Goal: Task Accomplishment & Management: Complete application form

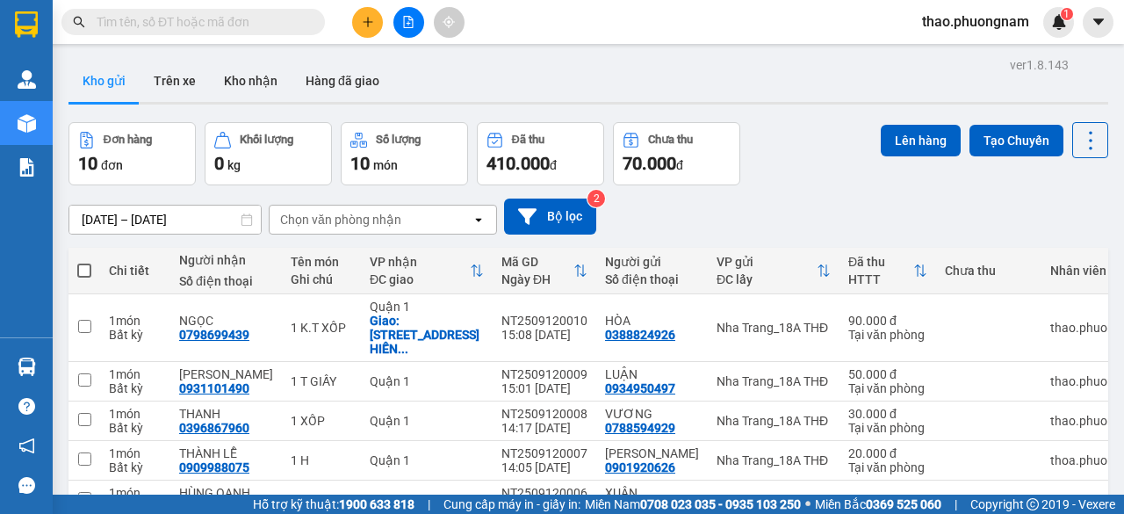
click at [200, 24] on input "text" at bounding box center [200, 21] width 207 height 19
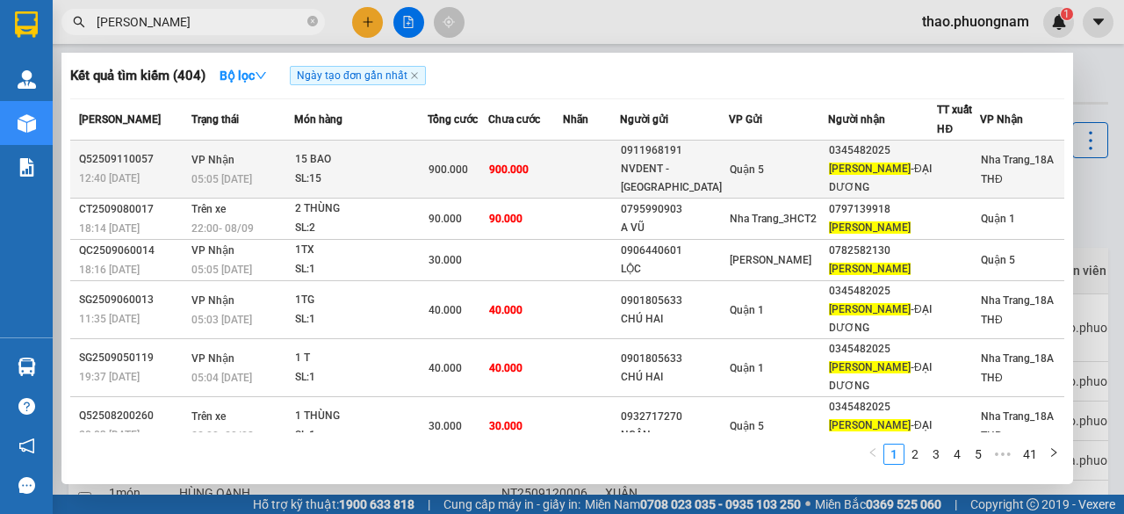
type input "[PERSON_NAME]"
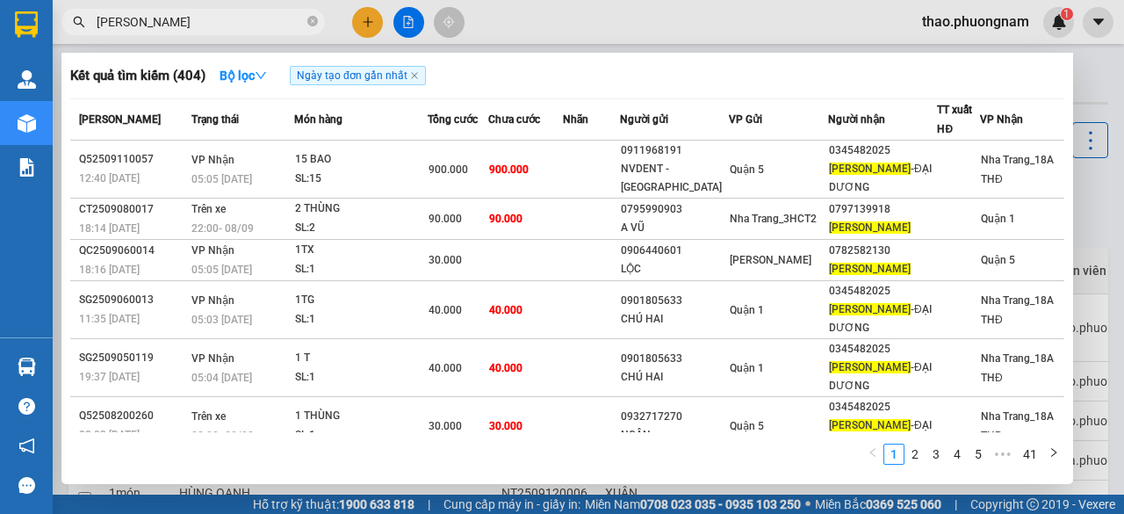
click at [346, 162] on div "15 BAO" at bounding box center [361, 159] width 132 height 19
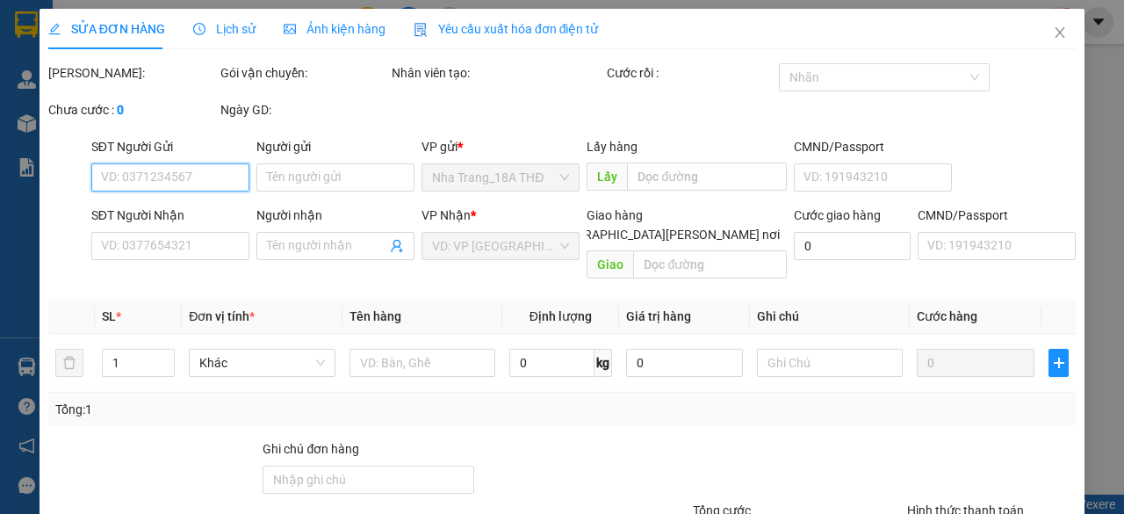
type input "0911968191"
type input "NVDENT - NHA VIỆT"
type input "0345482025"
type input "KIM NGÂN -ĐẠI DƯƠNG"
type input "900.000"
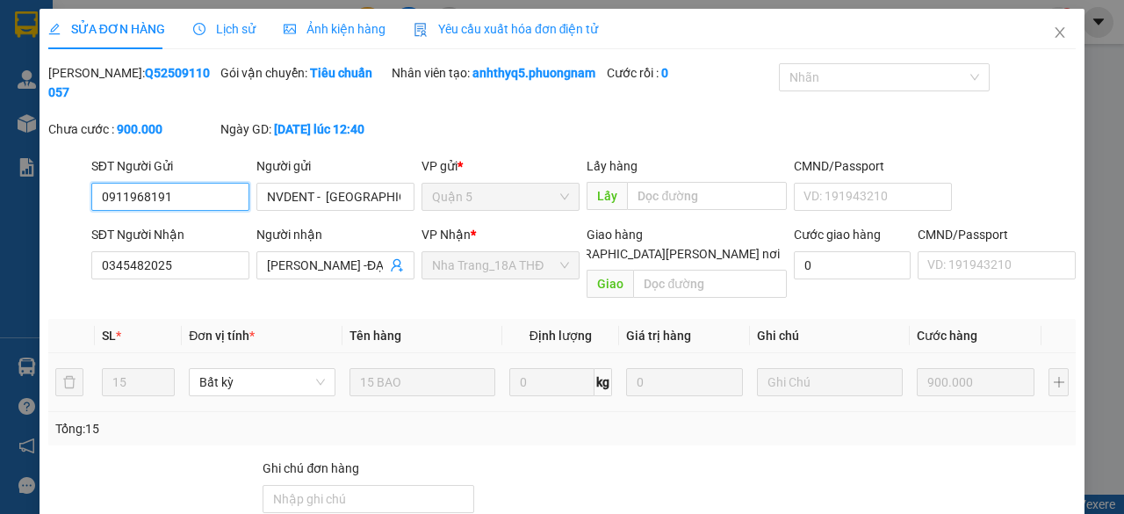
scroll to position [176, 0]
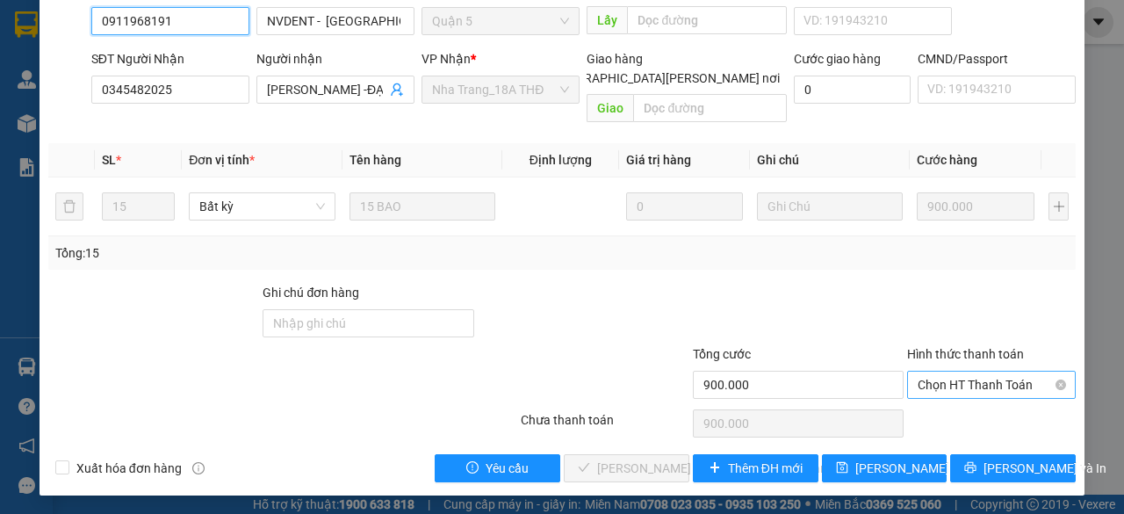
click at [963, 384] on span "Chọn HT Thanh Toán" at bounding box center [992, 385] width 148 height 26
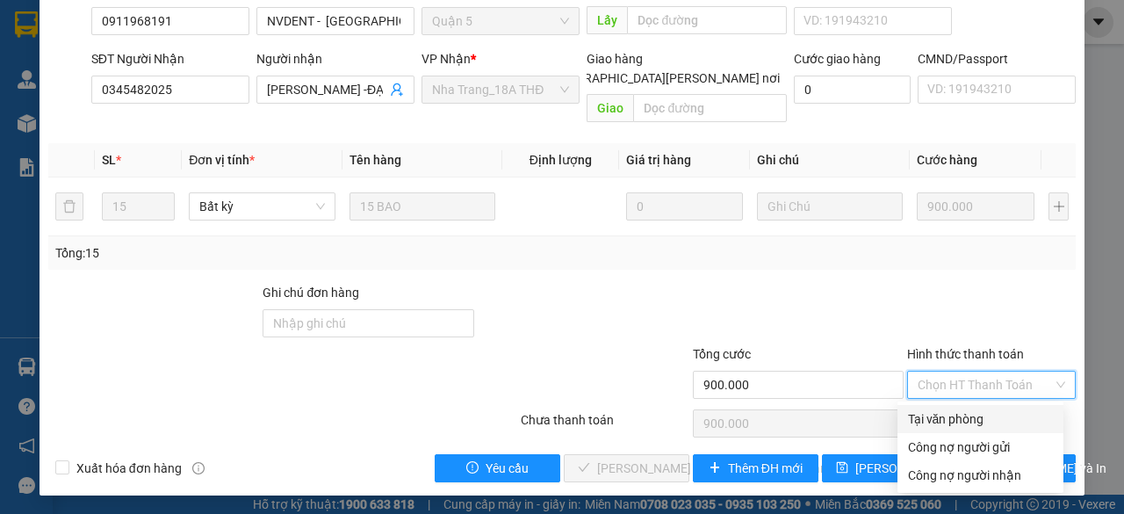
drag, startPoint x: 949, startPoint y: 420, endPoint x: 759, endPoint y: 437, distance: 190.5
click at [945, 421] on div "Tại văn phòng" at bounding box center [980, 418] width 145 height 19
type input "0"
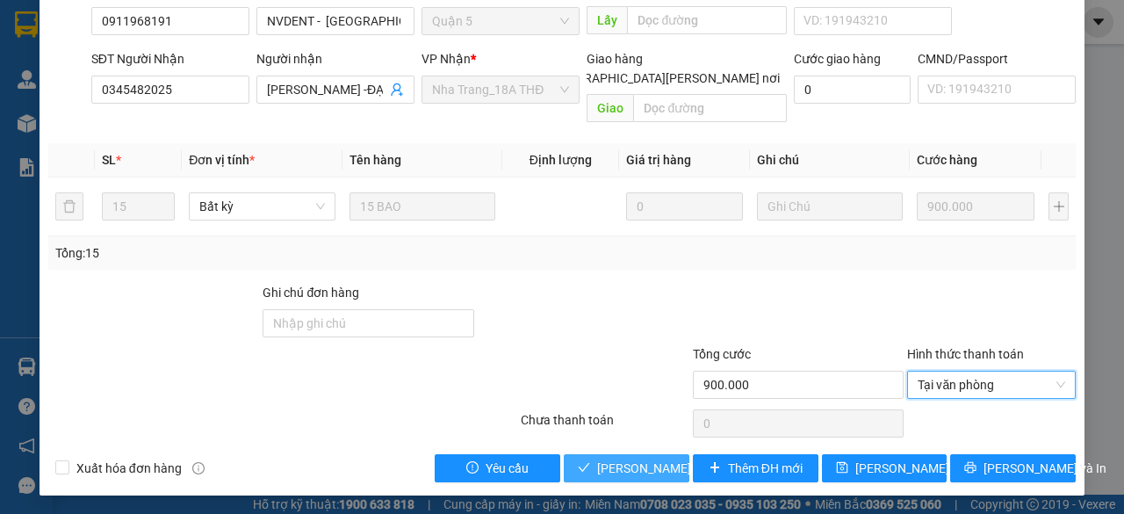
click at [654, 466] on span "Lưu và Giao hàng" at bounding box center [715, 468] width 237 height 19
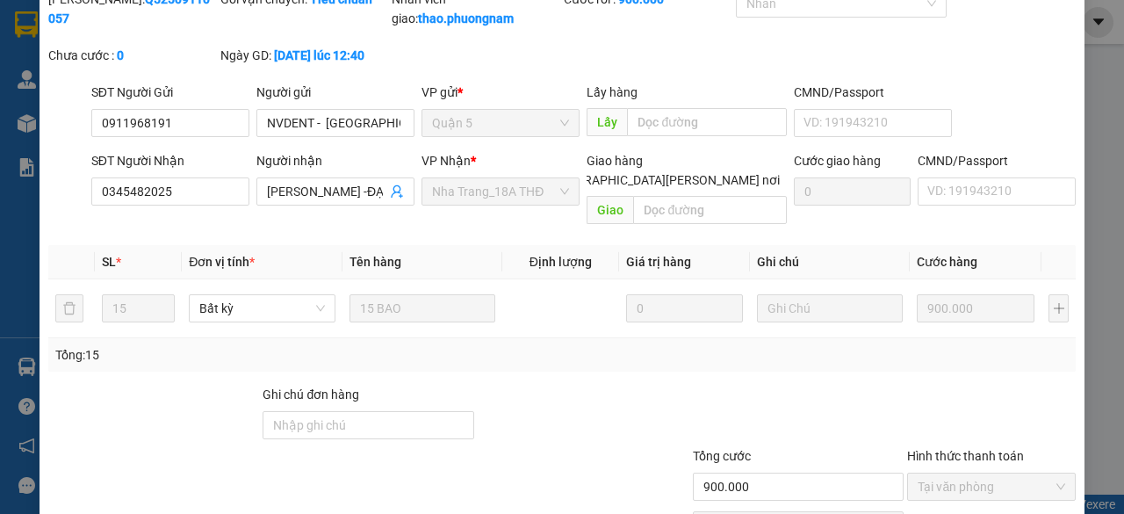
scroll to position [0, 0]
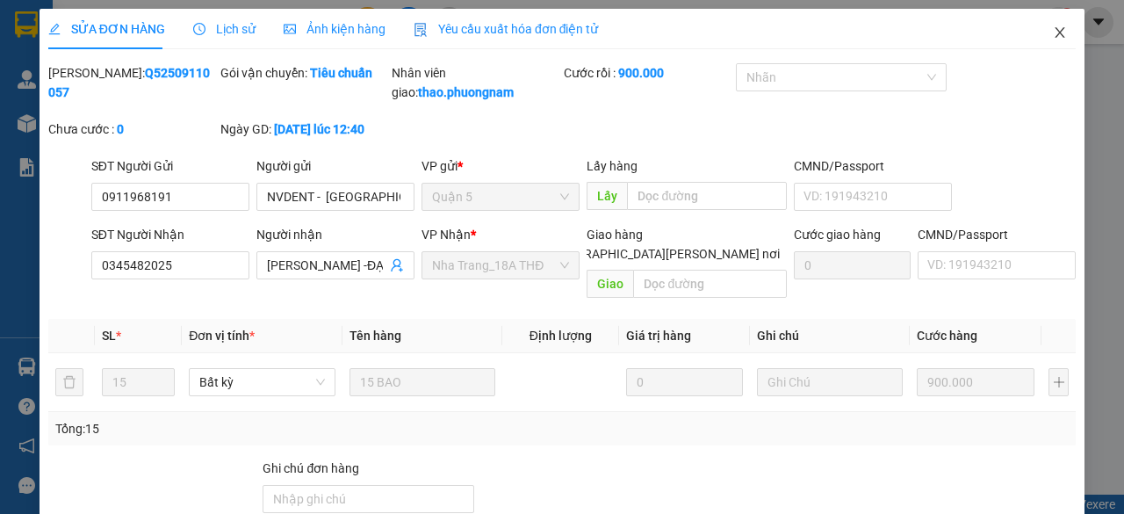
click at [1056, 33] on icon "close" at bounding box center [1061, 32] width 10 height 11
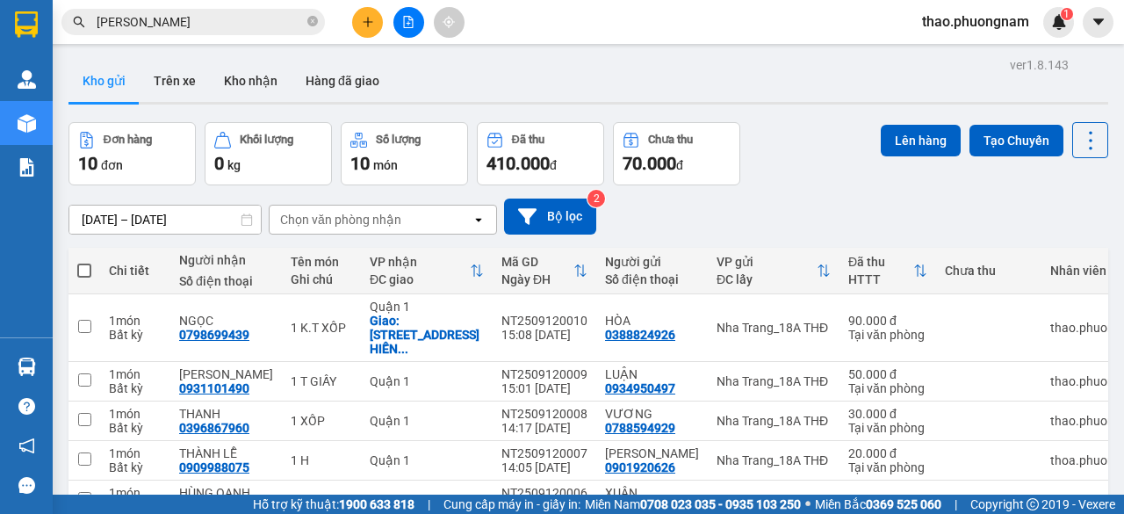
click at [199, 20] on input "kim ngân" at bounding box center [200, 21] width 207 height 19
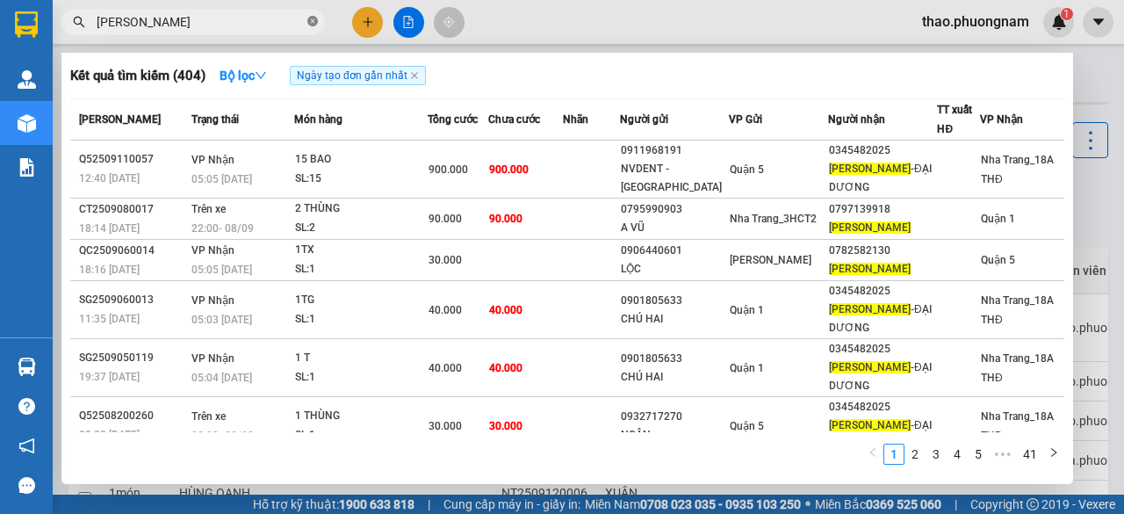
click at [308, 22] on icon "close-circle" at bounding box center [312, 21] width 11 height 11
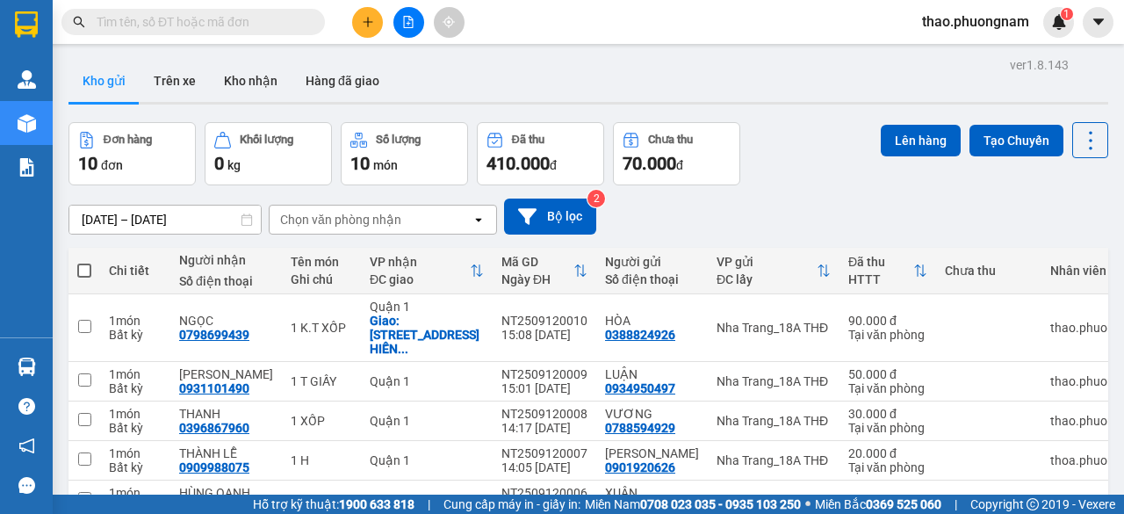
click at [261, 17] on input "text" at bounding box center [200, 21] width 207 height 19
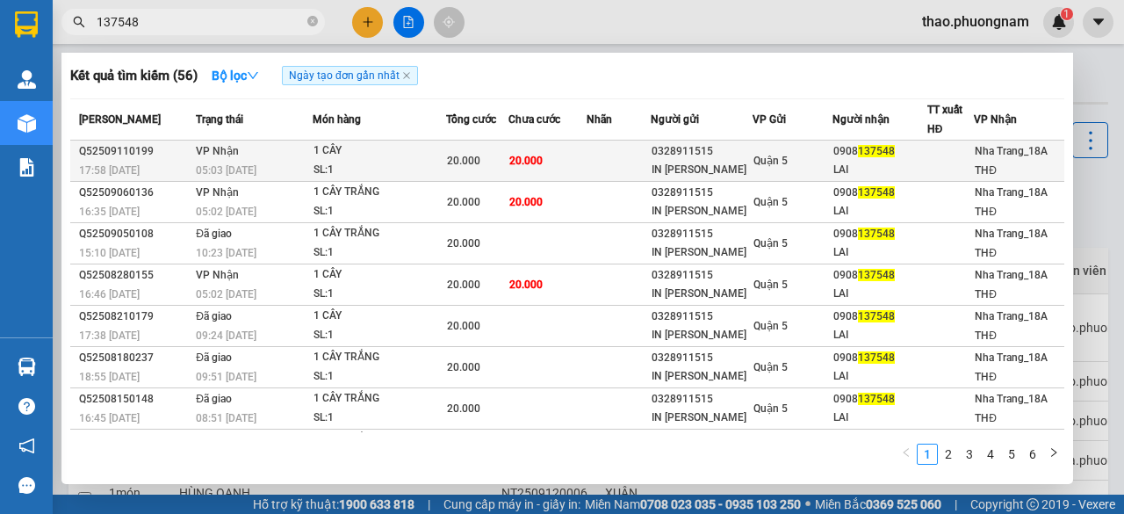
type input "137548"
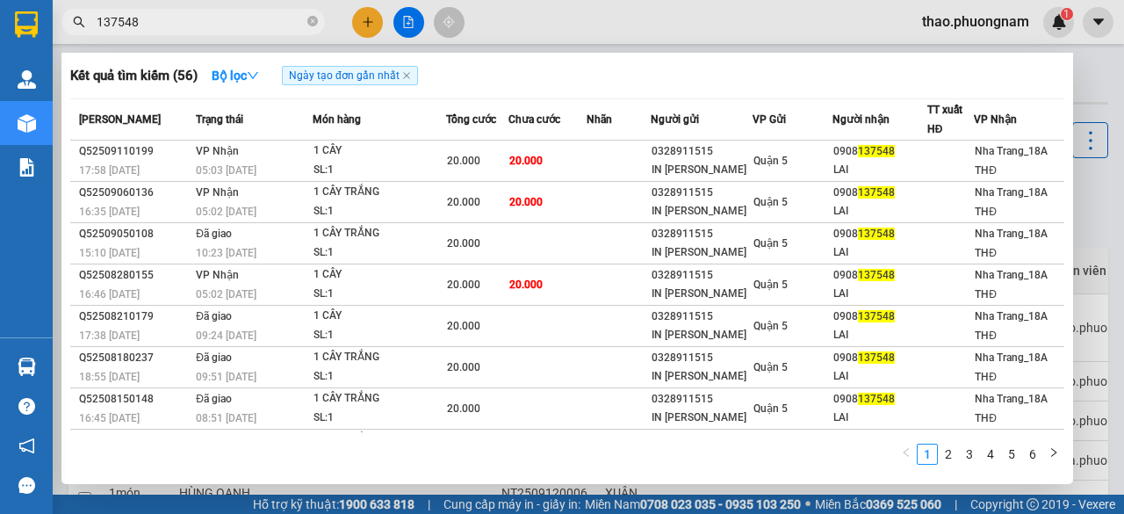
click at [480, 153] on div "20.000" at bounding box center [477, 160] width 61 height 19
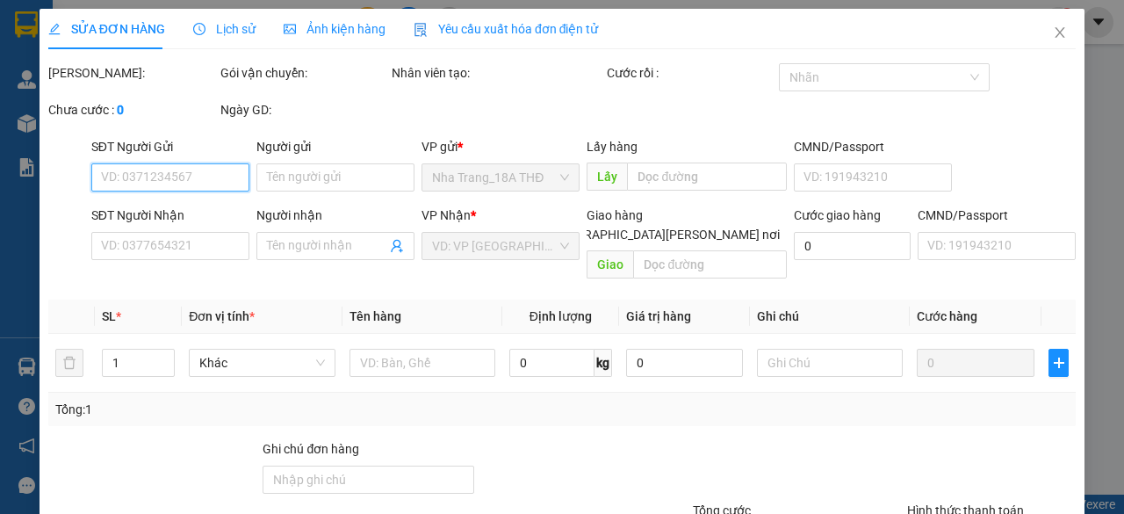
type input "0328911515"
type input "IN TRẦN PHÁT"
type input "0908137548"
type input "LAI"
type input "20"
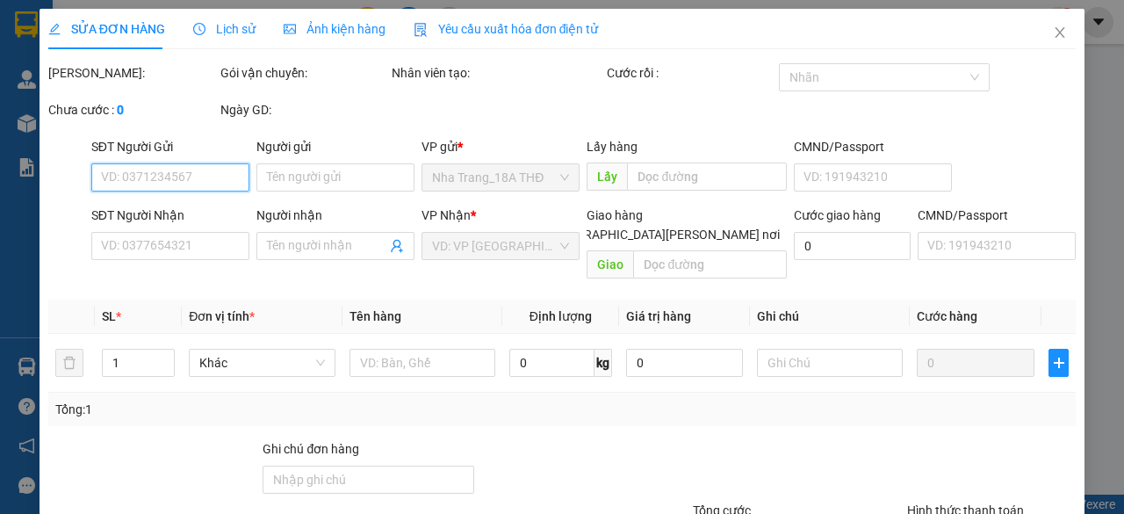
type input "20.000"
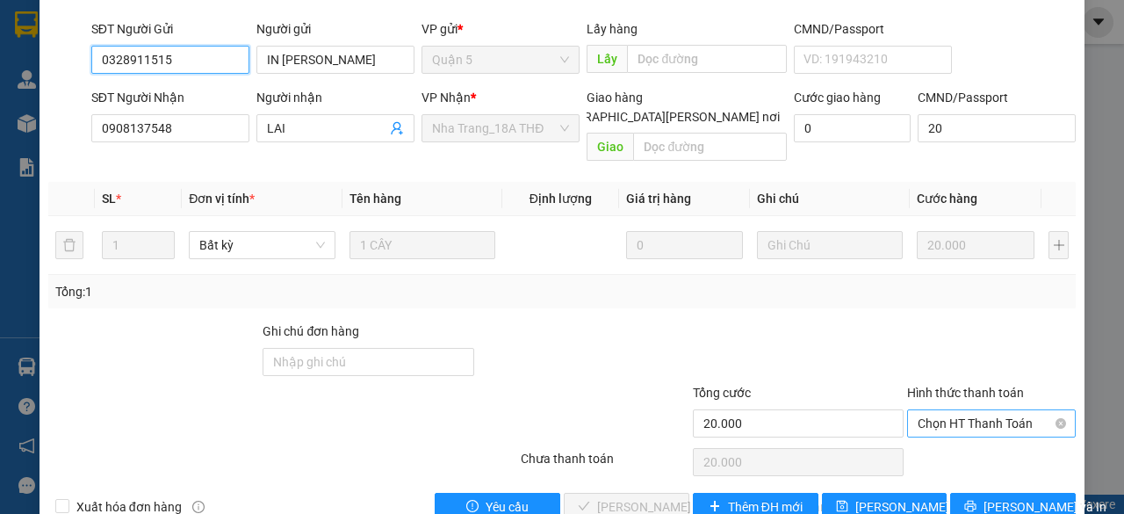
scroll to position [176, 0]
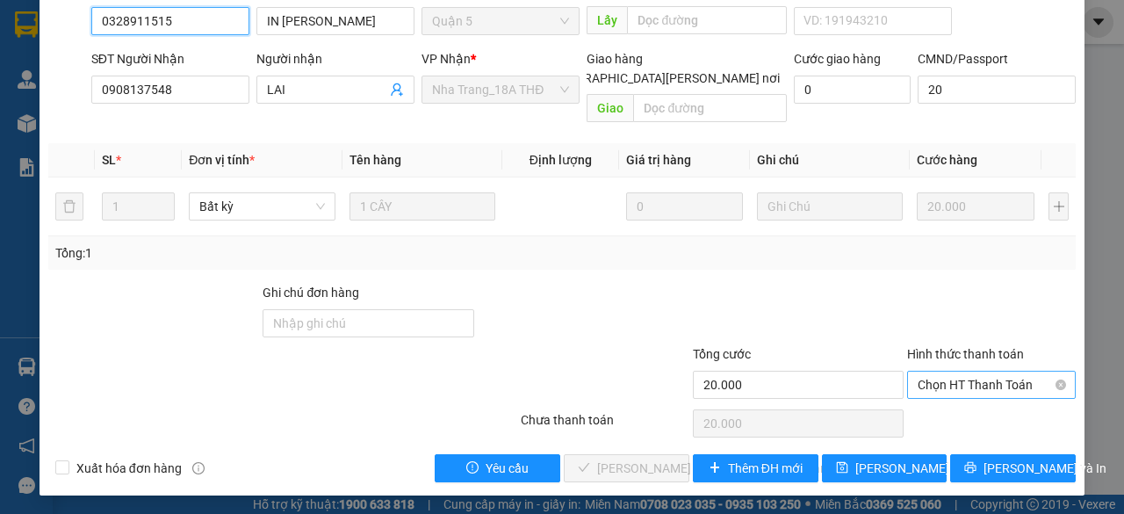
click at [918, 383] on span "Chọn HT Thanh Toán" at bounding box center [992, 385] width 148 height 26
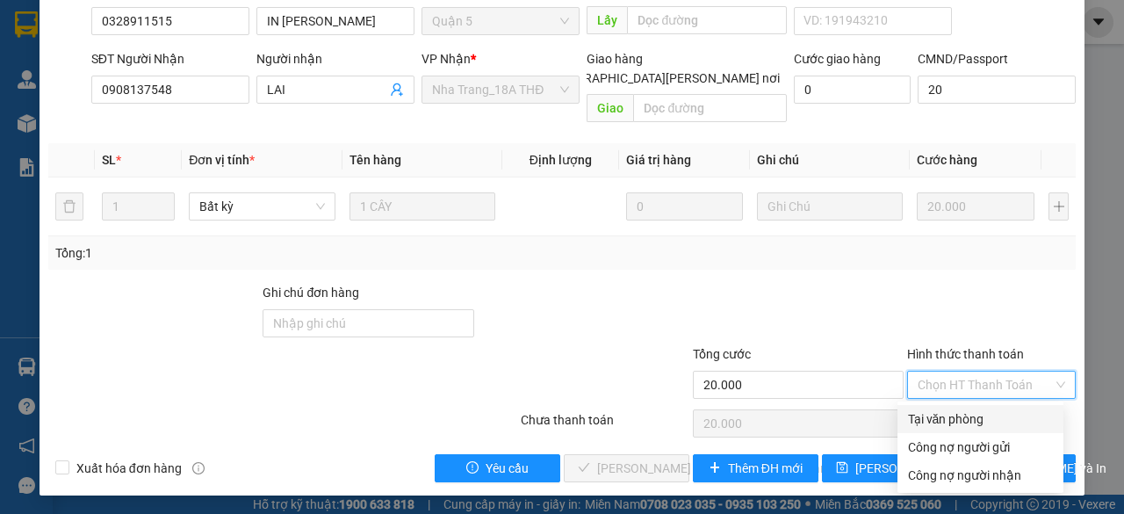
drag, startPoint x: 938, startPoint y: 412, endPoint x: 830, endPoint y: 434, distance: 110.3
click at [938, 413] on div "Tại văn phòng" at bounding box center [980, 418] width 145 height 19
type input "0"
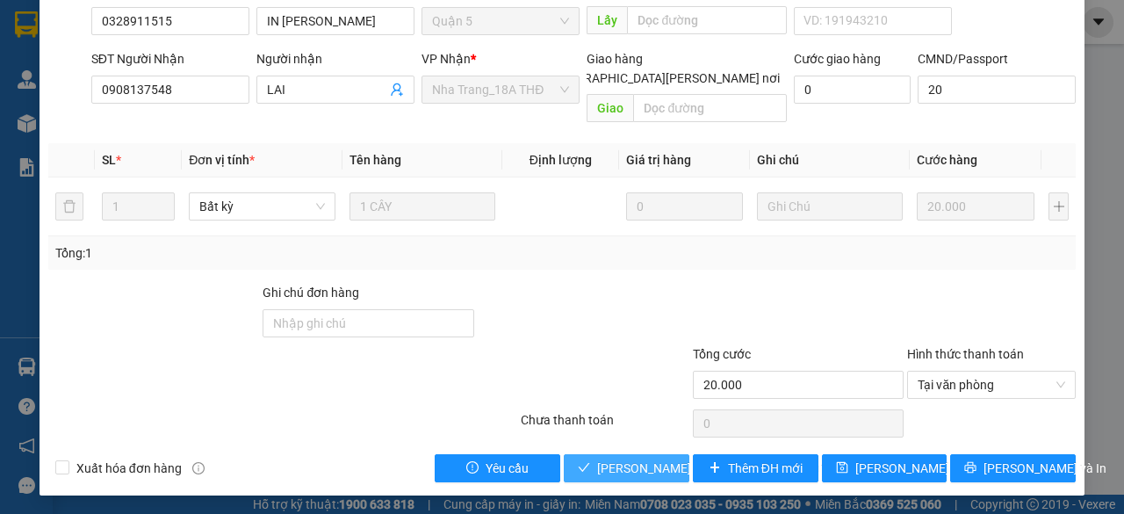
click at [624, 465] on span "Lưu và Giao hàng" at bounding box center [715, 468] width 237 height 19
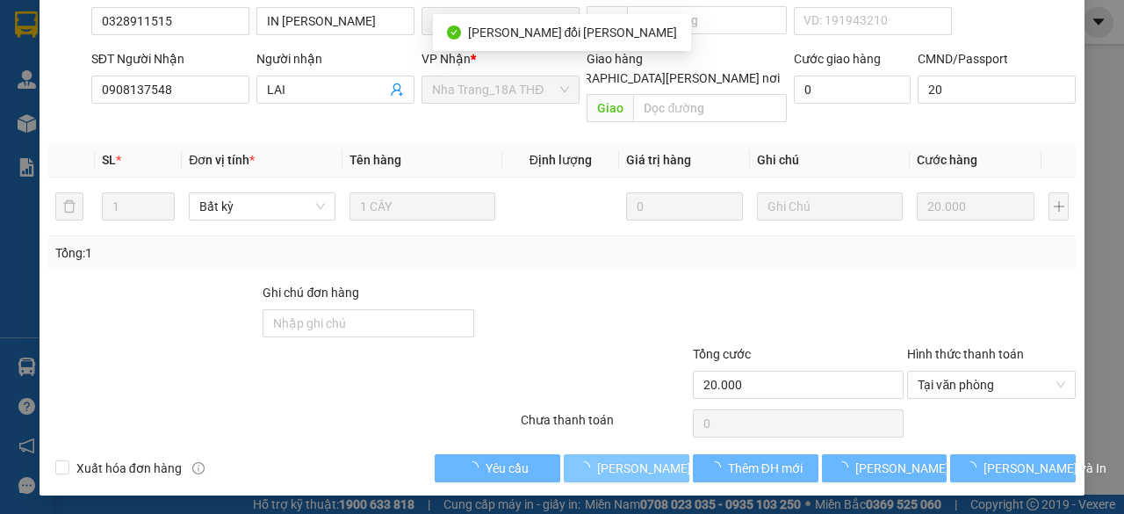
scroll to position [0, 0]
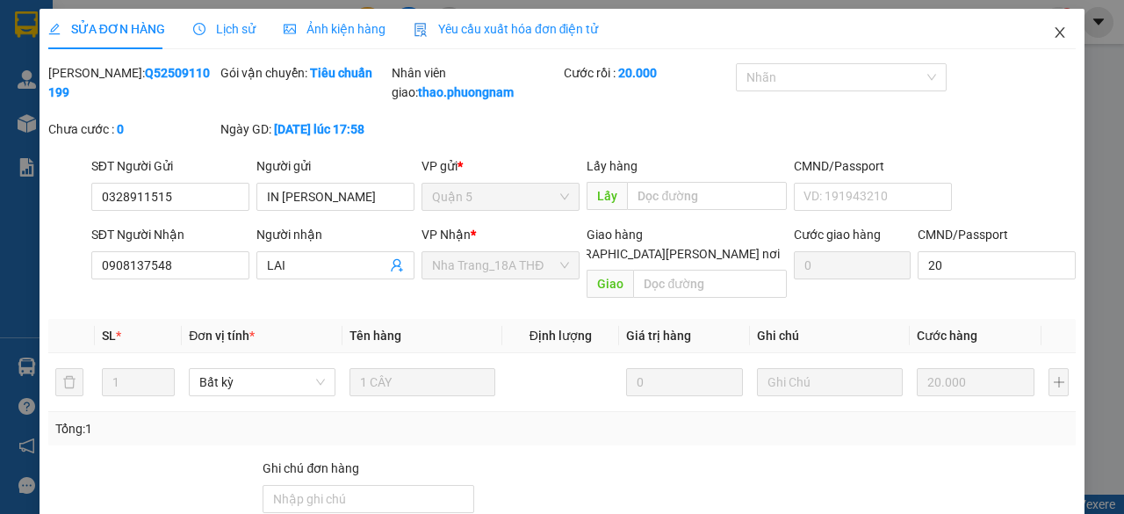
drag, startPoint x: 1052, startPoint y: 25, endPoint x: 285, endPoint y: 34, distance: 767.0
click at [1052, 24] on span "Close" at bounding box center [1060, 33] width 49 height 49
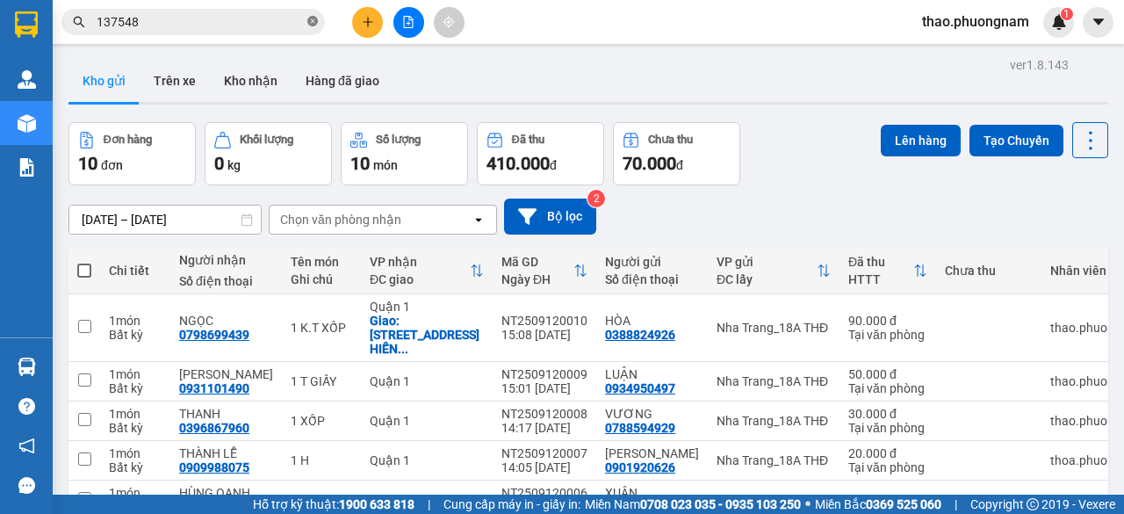
click at [313, 24] on icon "close-circle" at bounding box center [312, 21] width 11 height 11
click at [359, 19] on button at bounding box center [367, 22] width 31 height 31
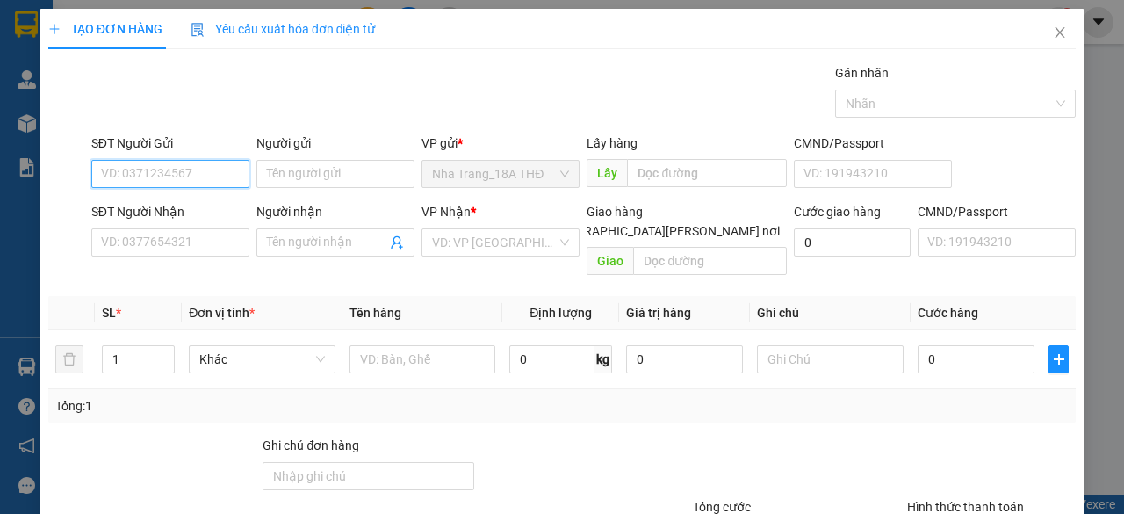
click at [179, 166] on input "SĐT Người Gửi" at bounding box center [170, 174] width 158 height 28
type input "0905221978"
click at [167, 211] on div "0905221978 - CHÚ QUANG" at bounding box center [175, 208] width 148 height 19
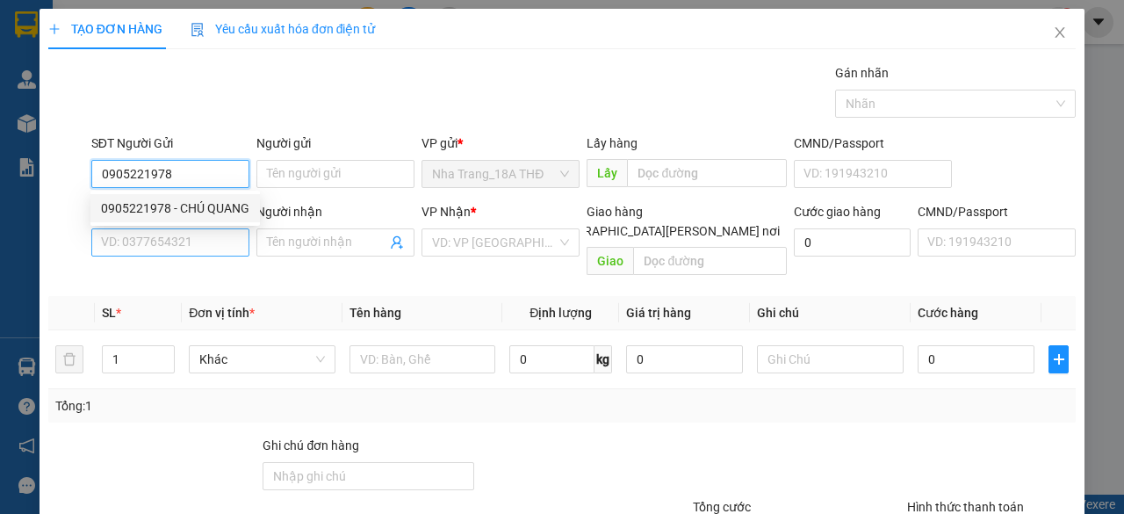
type input "CHÚ QUANG"
type input "0903398414"
type input "THÁI"
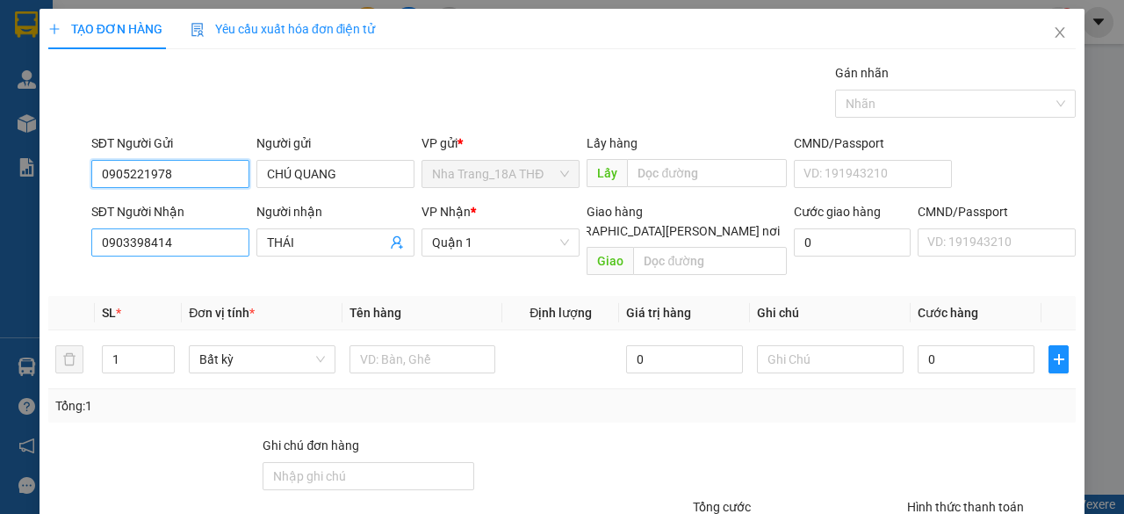
type input "0905221978"
drag, startPoint x: 195, startPoint y: 240, endPoint x: 7, endPoint y: 264, distance: 189.6
click at [7, 264] on div "TẠO ĐƠN HÀNG Yêu cầu xuất hóa đơn điện tử Transit Pickup Surcharge Ids Transit …" at bounding box center [562, 257] width 1124 height 514
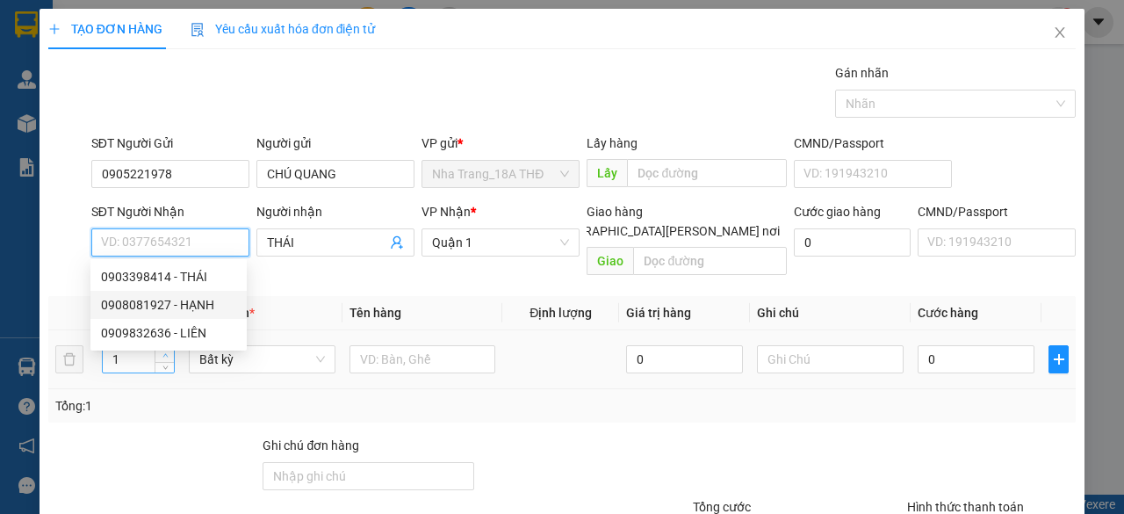
drag, startPoint x: 132, startPoint y: 307, endPoint x: 167, endPoint y: 331, distance: 42.9
click at [134, 307] on div "0908081927 - HẠNH" at bounding box center [168, 304] width 135 height 19
type input "0908081927"
type input "HẠNH"
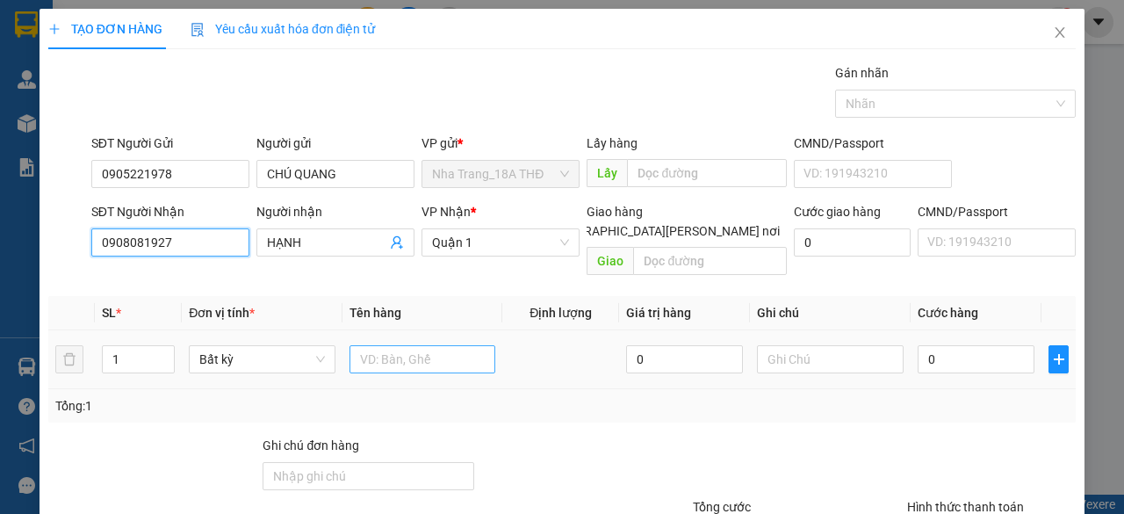
type input "0908081927"
click at [457, 348] on input "text" at bounding box center [423, 359] width 147 height 28
type input "1 xốp"
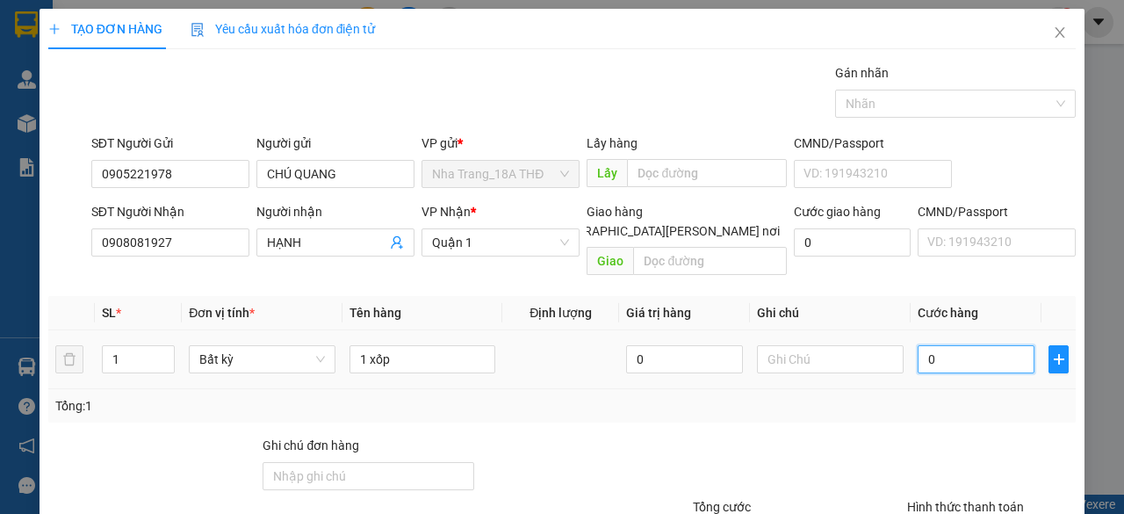
click at [975, 347] on input "0" at bounding box center [976, 359] width 117 height 28
type input "004"
type input "4"
type input "0.040"
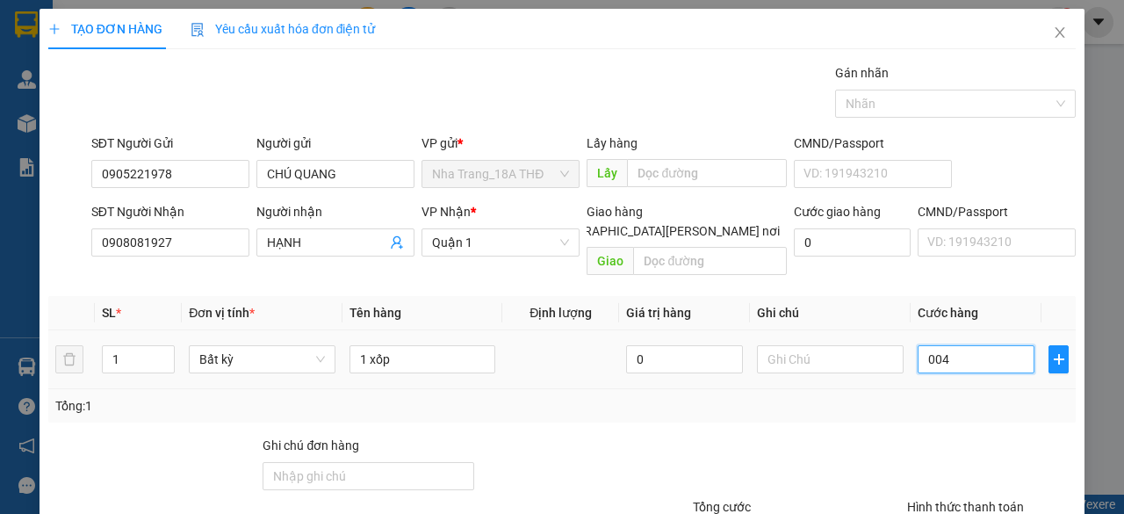
type input "40"
type input "40.000"
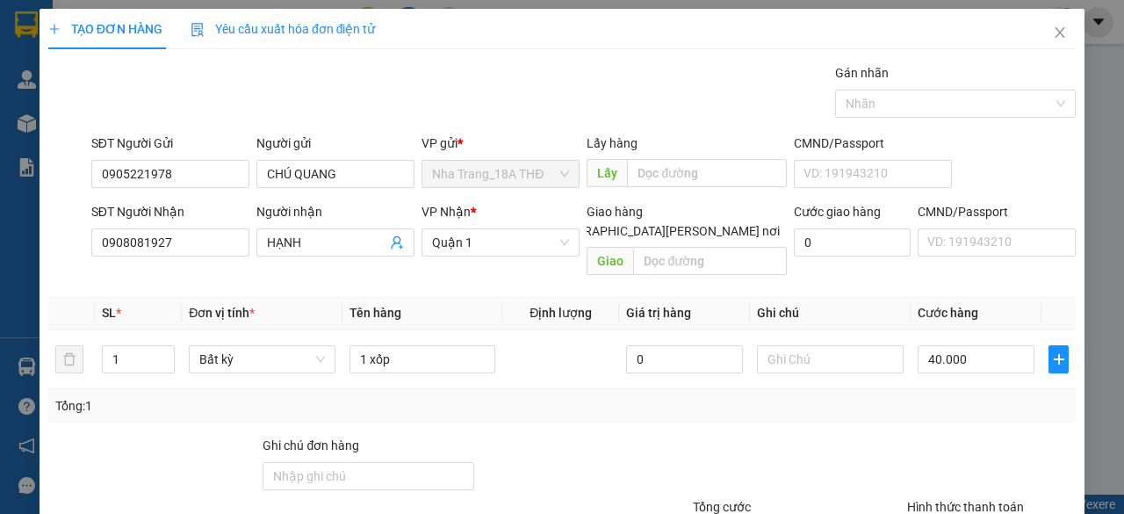
click at [951, 436] on div at bounding box center [992, 466] width 172 height 61
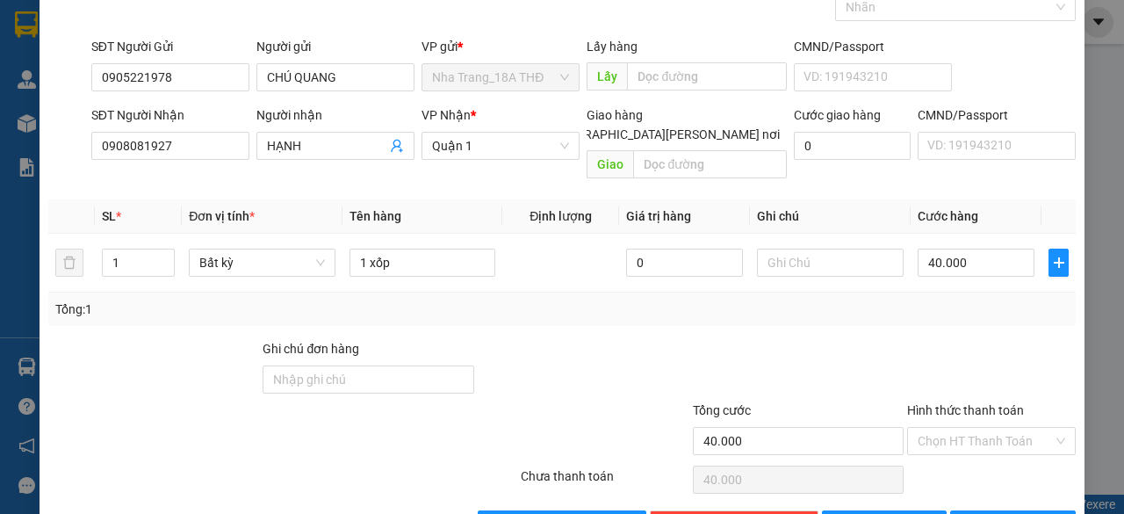
scroll to position [134, 0]
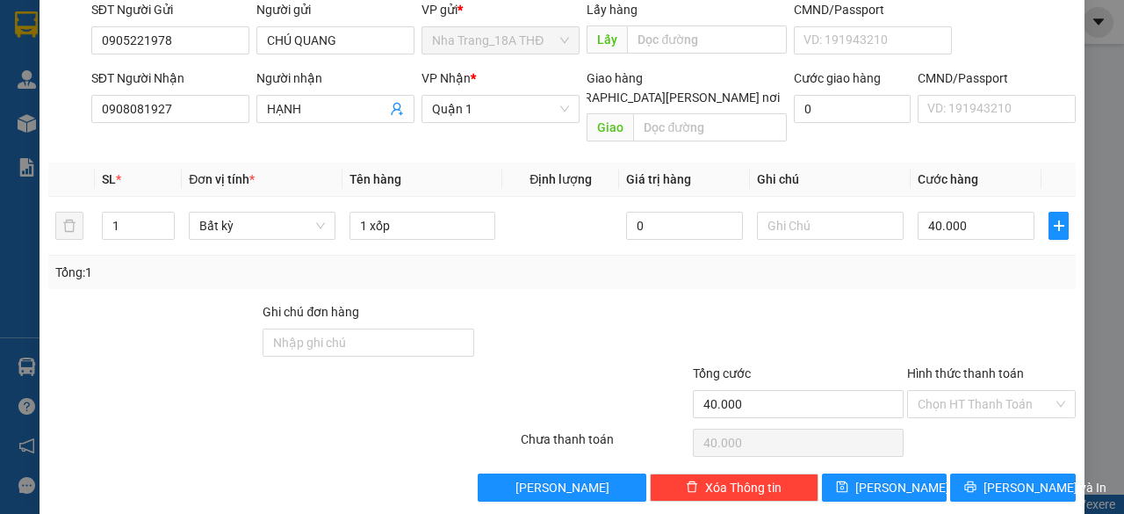
drag, startPoint x: 967, startPoint y: 379, endPoint x: 977, endPoint y: 414, distance: 36.4
click at [968, 391] on input "Hình thức thanh toán" at bounding box center [985, 404] width 135 height 26
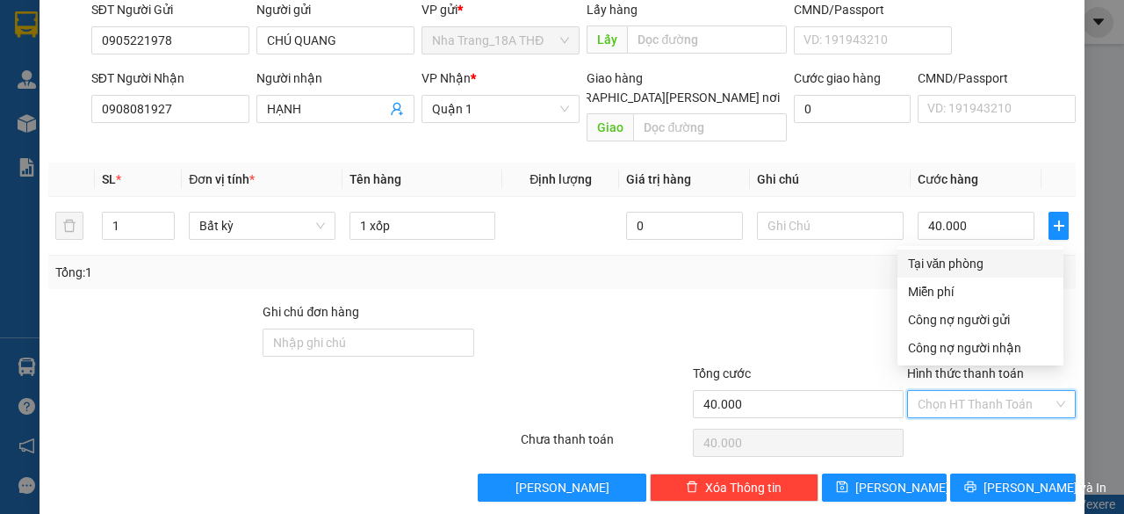
drag, startPoint x: 965, startPoint y: 265, endPoint x: 968, endPoint y: 331, distance: 65.9
click at [967, 283] on div "Tại văn phòng Miễn phí Công nợ người gửi Công nợ người nhận" at bounding box center [981, 305] width 166 height 112
click at [983, 474] on button "Lưu và In" at bounding box center [1014, 488] width 126 height 28
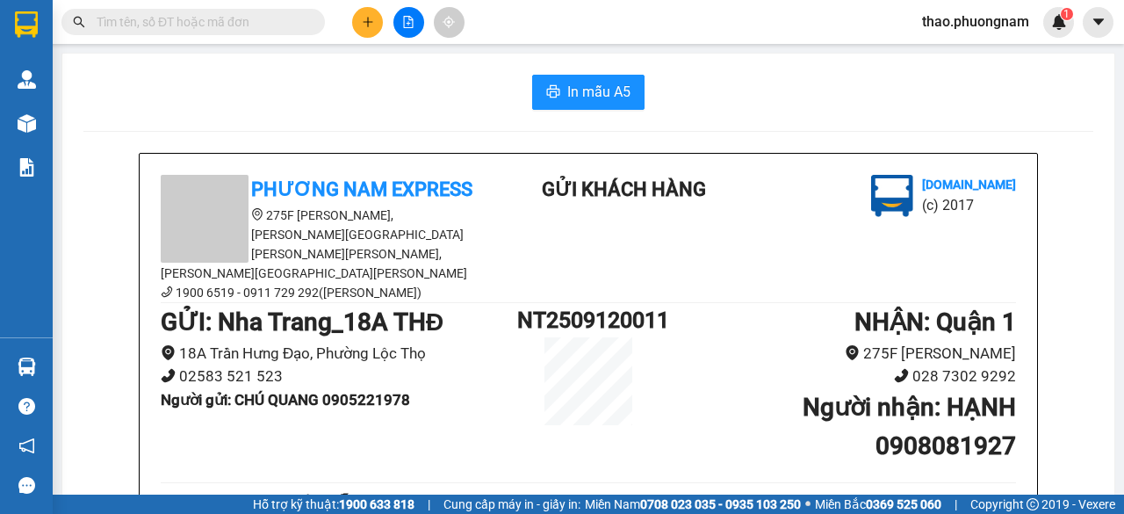
click at [221, 11] on span at bounding box center [193, 22] width 264 height 26
click at [194, 9] on span at bounding box center [193, 22] width 264 height 26
click at [206, 33] on span at bounding box center [193, 22] width 264 height 26
click at [195, 31] on input "text" at bounding box center [200, 21] width 207 height 19
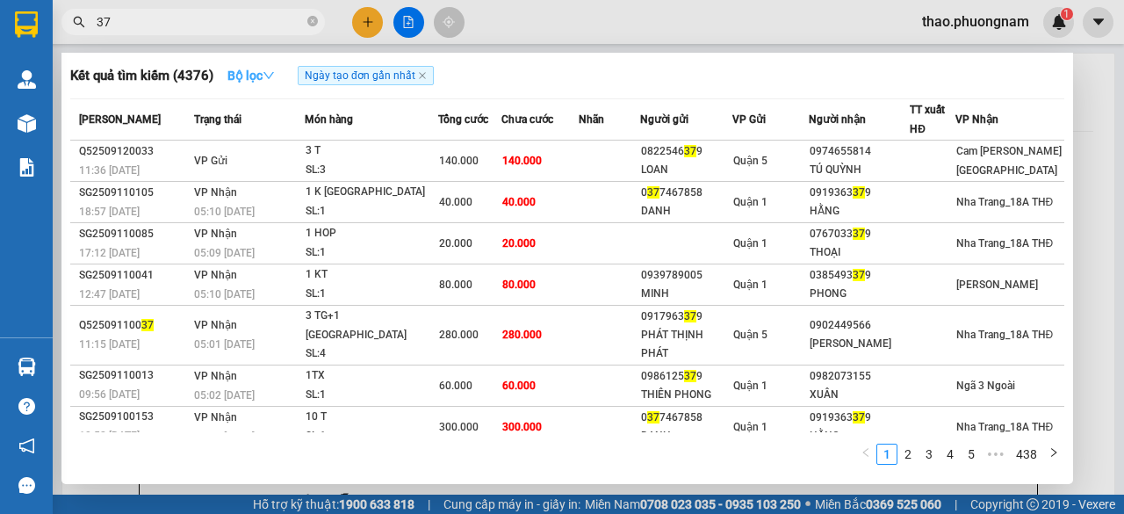
type input "3"
type input "2"
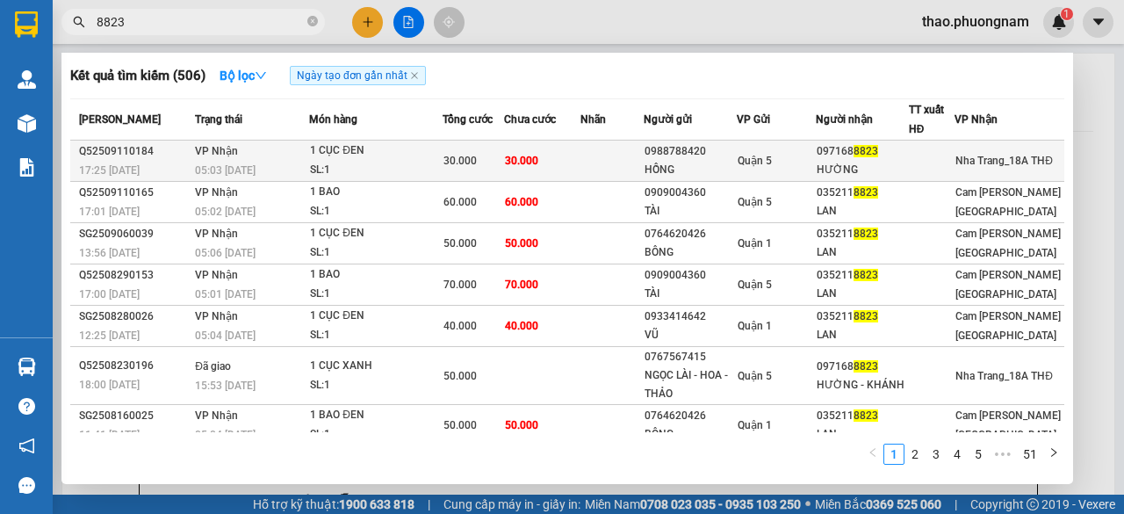
type input "8823"
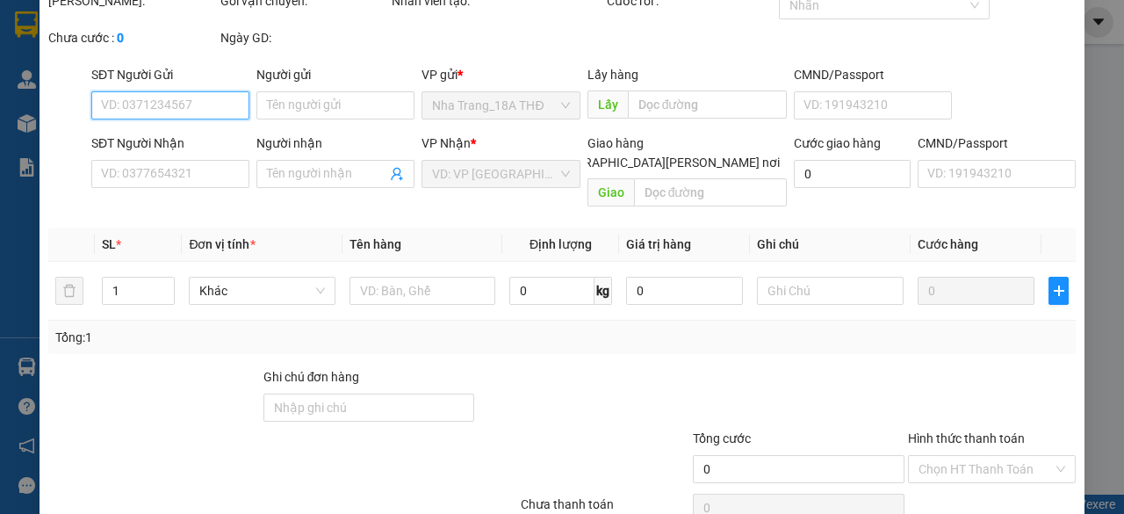
type input "0988788420"
type input "HỒNG"
type input "0971688823"
type input "HƯỜNG"
type input "30.000"
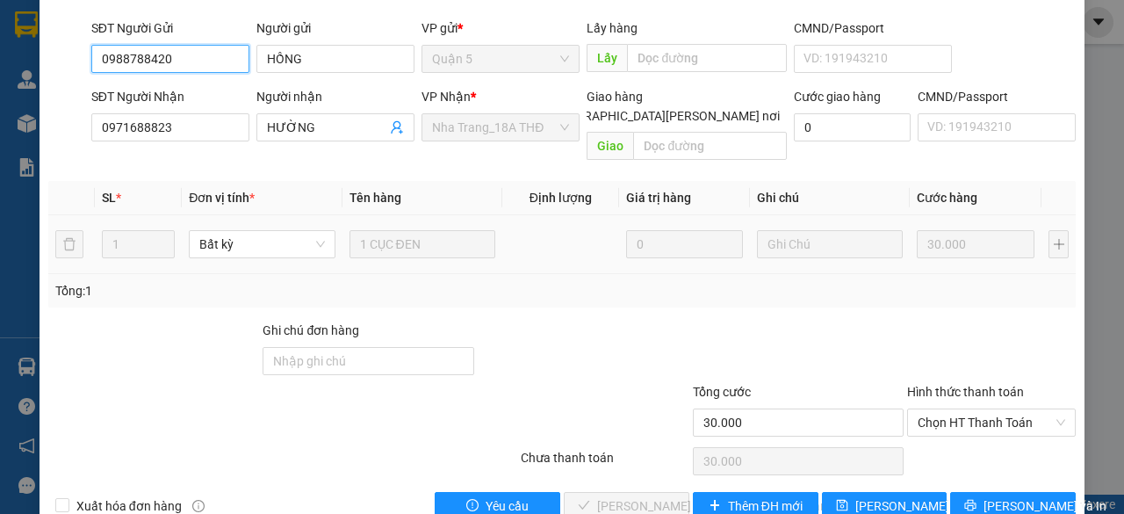
scroll to position [176, 0]
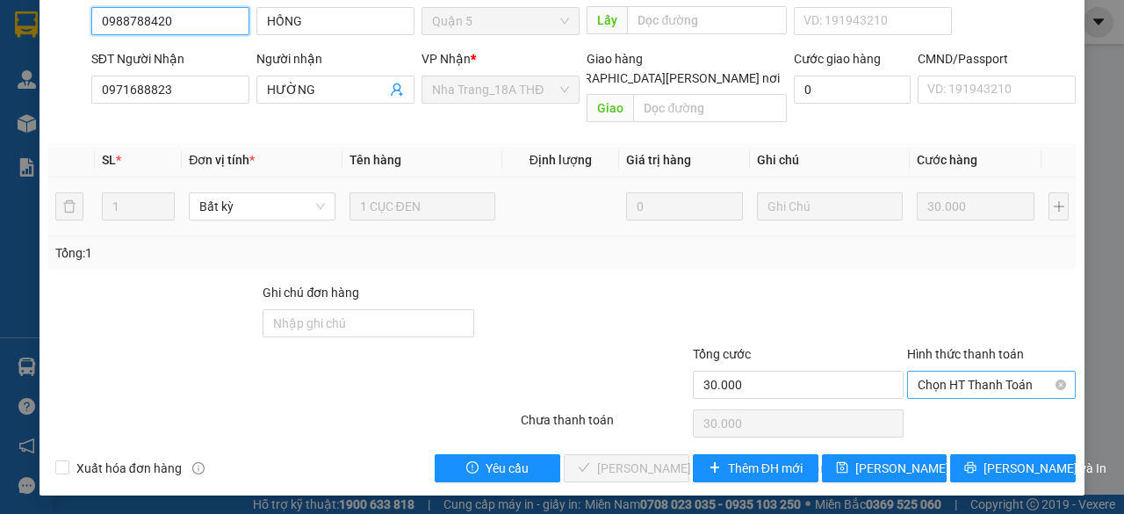
click at [950, 382] on span "Chọn HT Thanh Toán" at bounding box center [992, 385] width 148 height 26
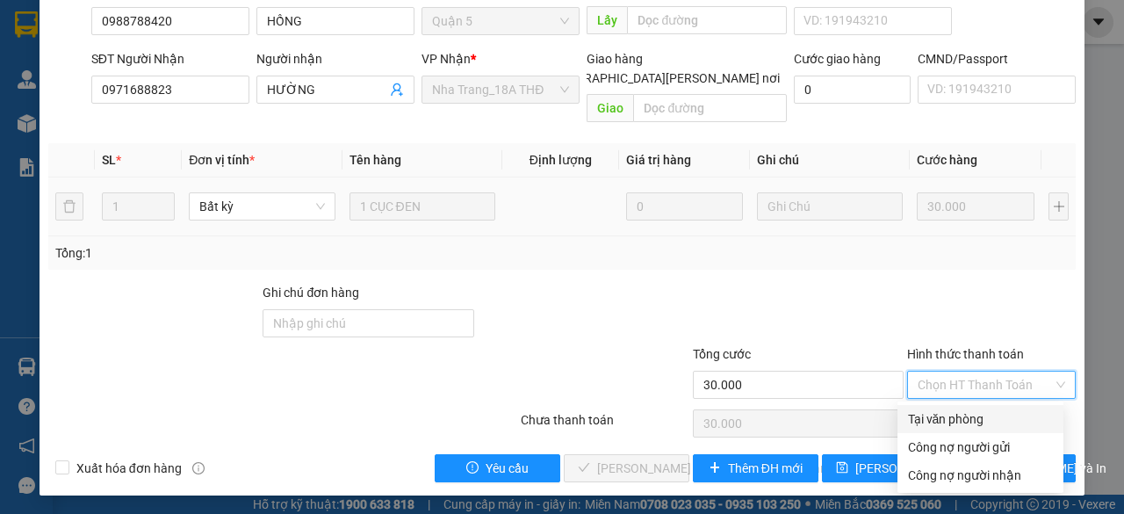
drag, startPoint x: 947, startPoint y: 424, endPoint x: 886, endPoint y: 451, distance: 66.1
click at [936, 425] on div "Tại văn phòng" at bounding box center [980, 418] width 145 height 19
type input "0"
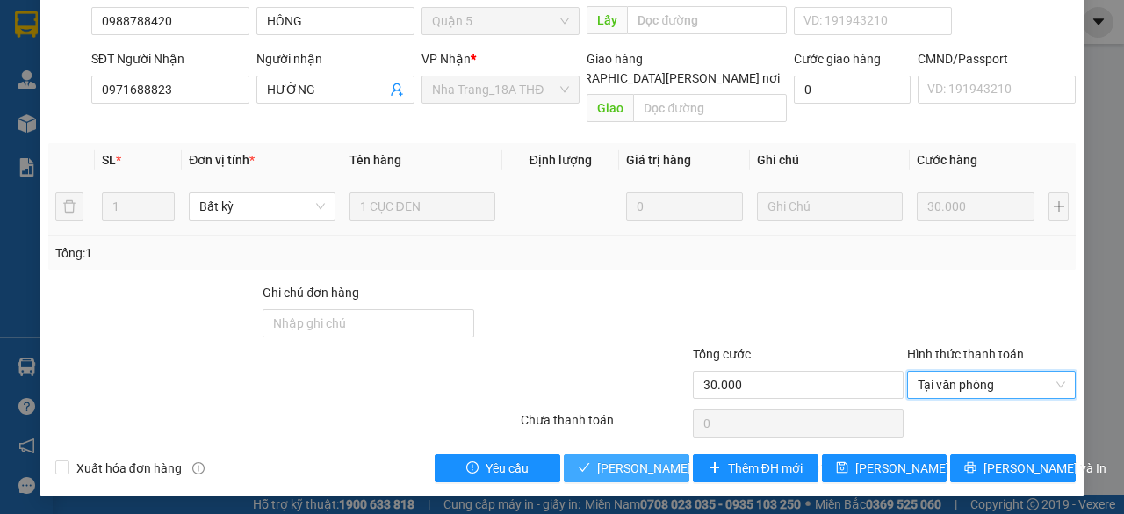
click at [650, 470] on span "Lưu và Giao hàng" at bounding box center [715, 468] width 237 height 19
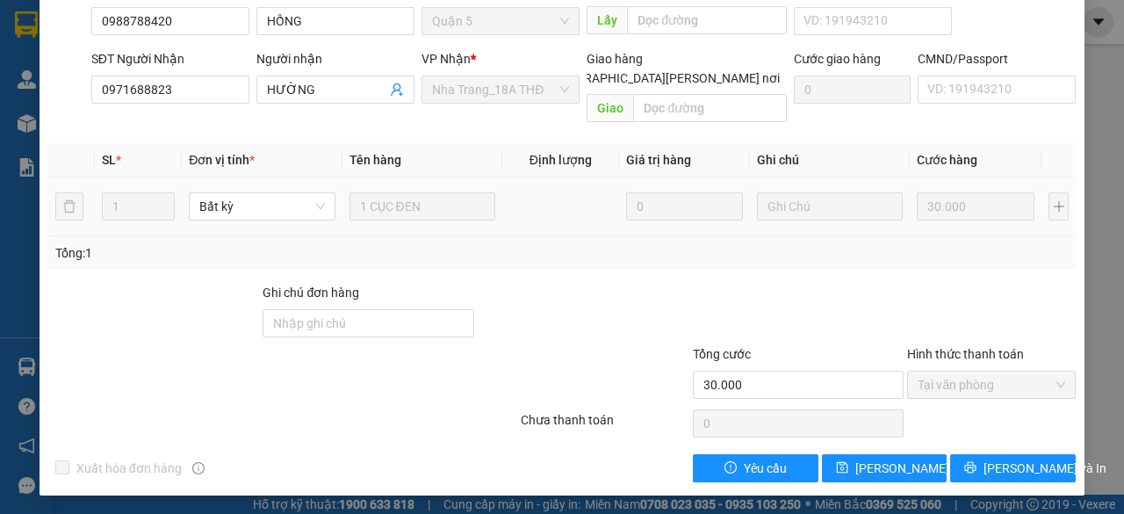
scroll to position [0, 0]
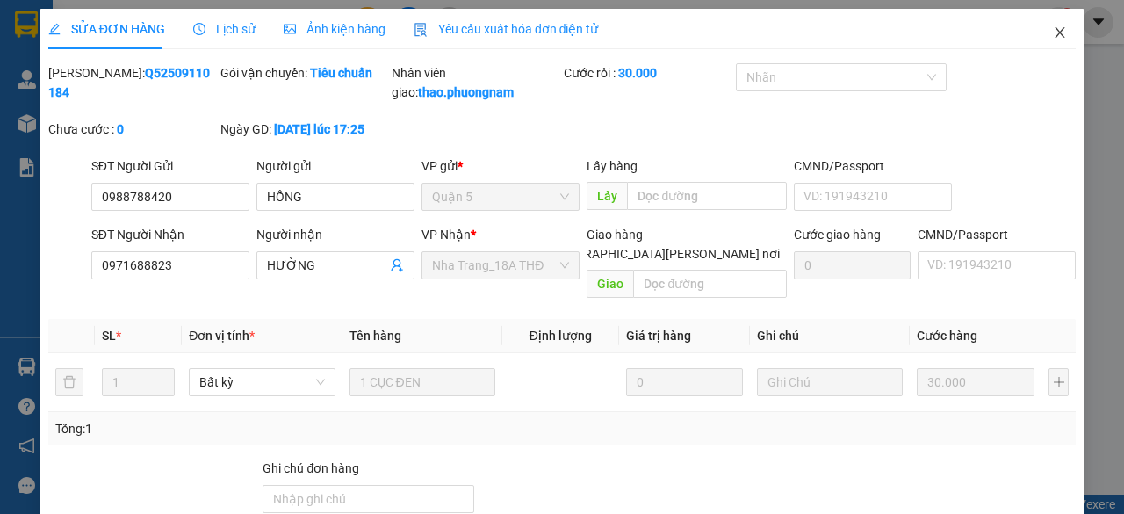
click at [1053, 40] on icon "close" at bounding box center [1060, 32] width 14 height 14
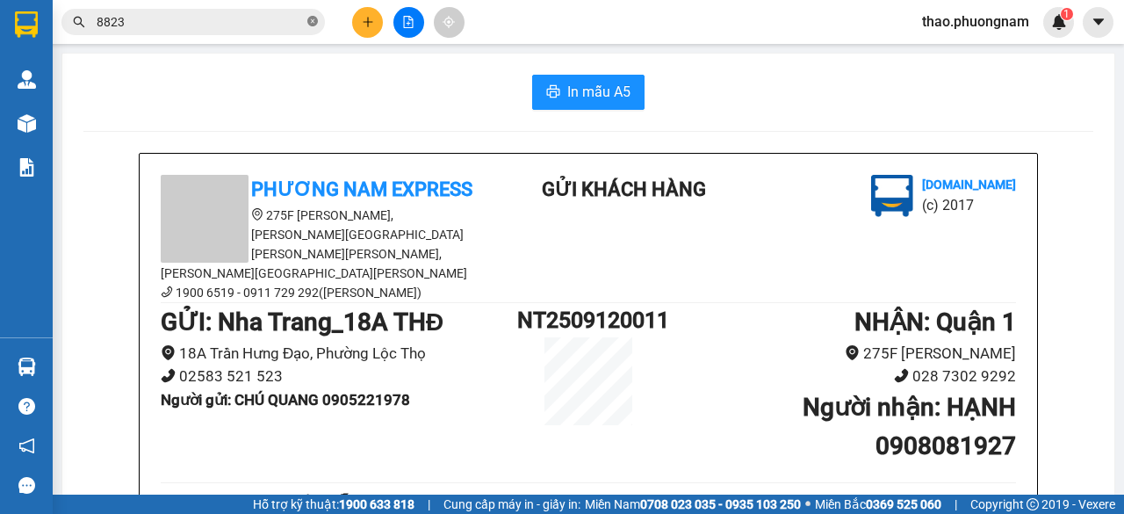
click at [311, 27] on span at bounding box center [312, 22] width 11 height 17
click at [248, 26] on input "text" at bounding box center [200, 21] width 207 height 19
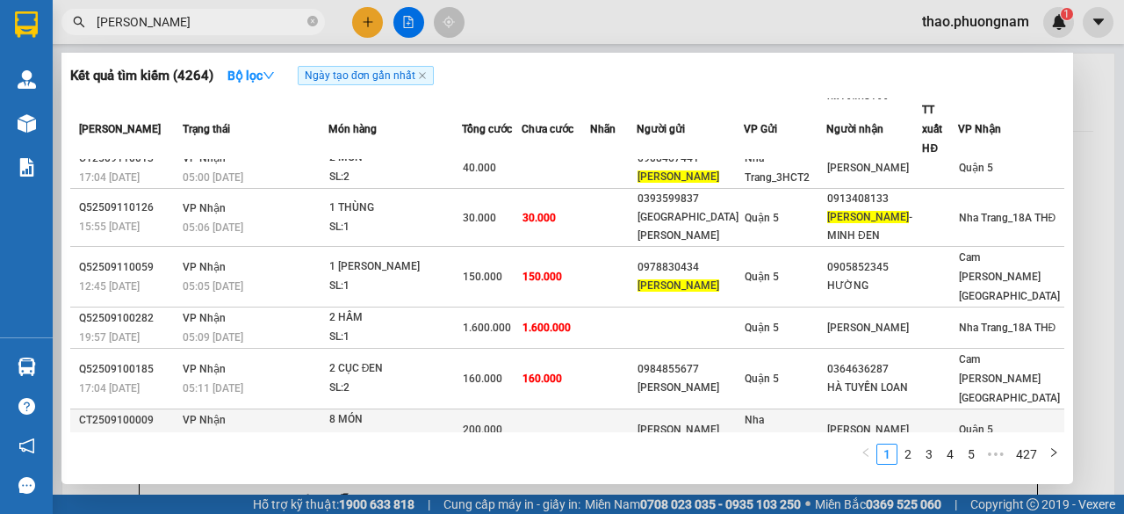
scroll to position [173, 0]
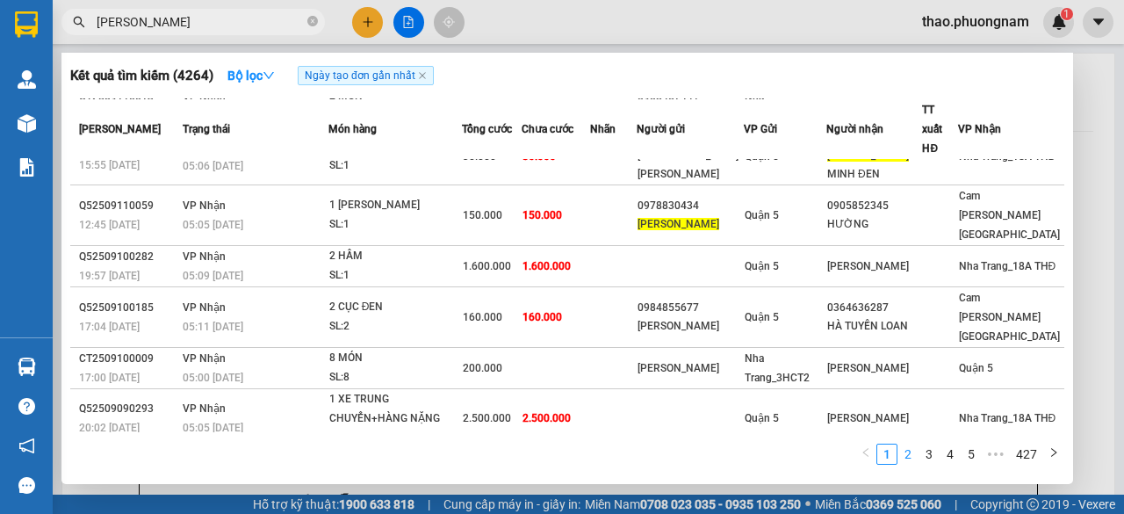
type input "MINH CHÂU"
click at [911, 461] on link "2" at bounding box center [908, 454] width 19 height 19
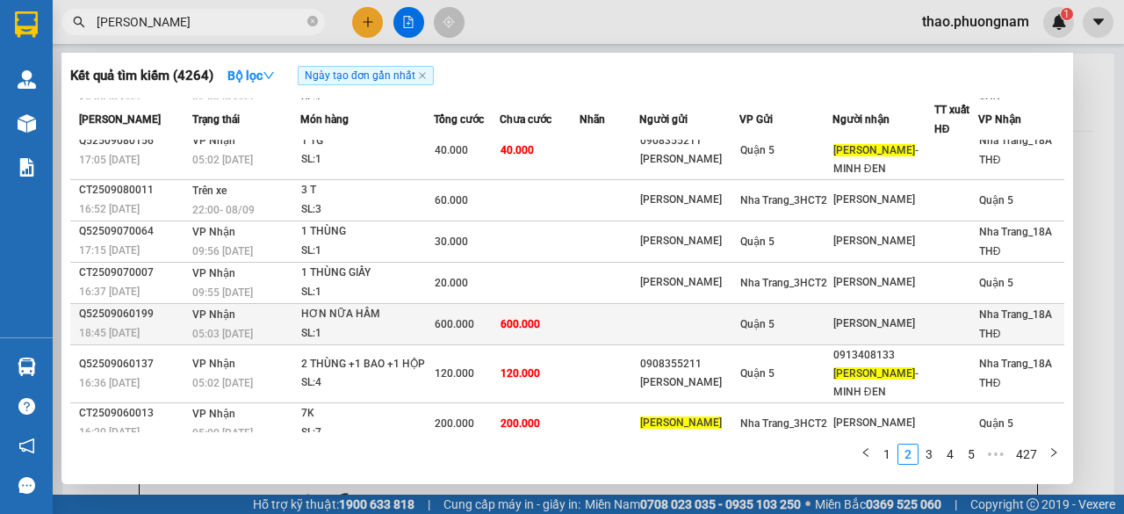
scroll to position [206, 0]
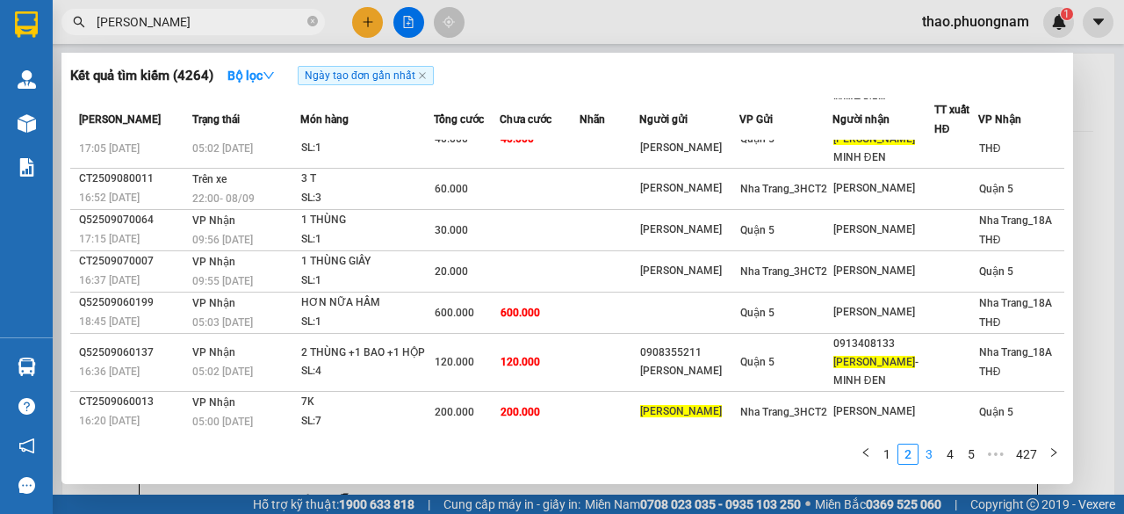
click at [928, 456] on link "3" at bounding box center [929, 454] width 19 height 19
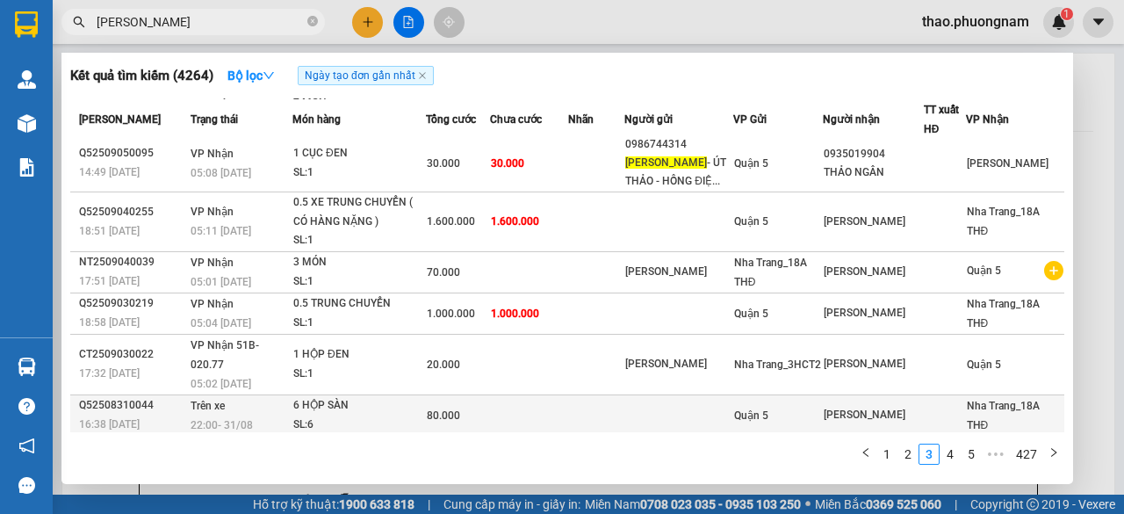
scroll to position [192, 0]
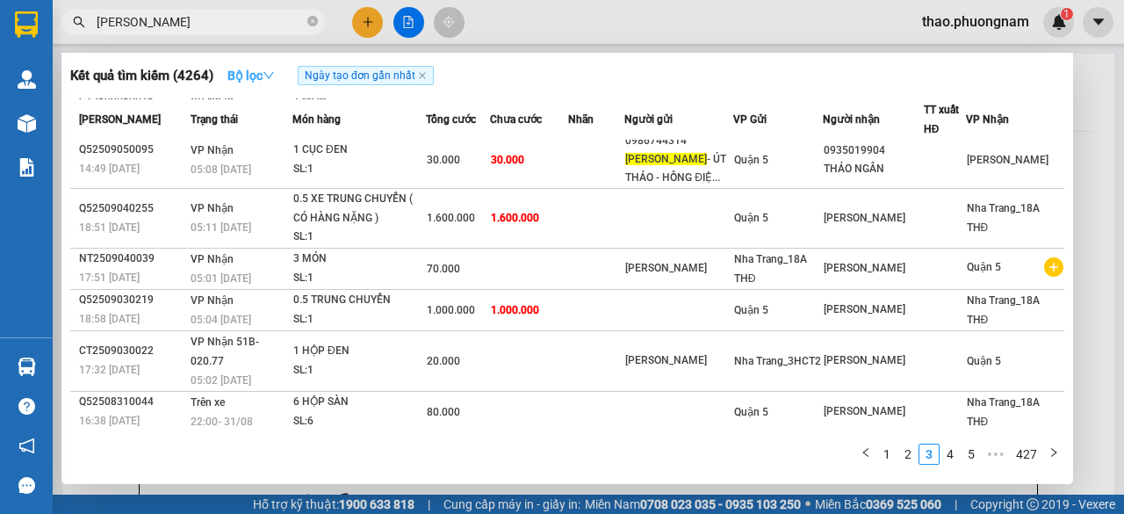
click at [274, 70] on icon "down" at bounding box center [269, 75] width 12 height 12
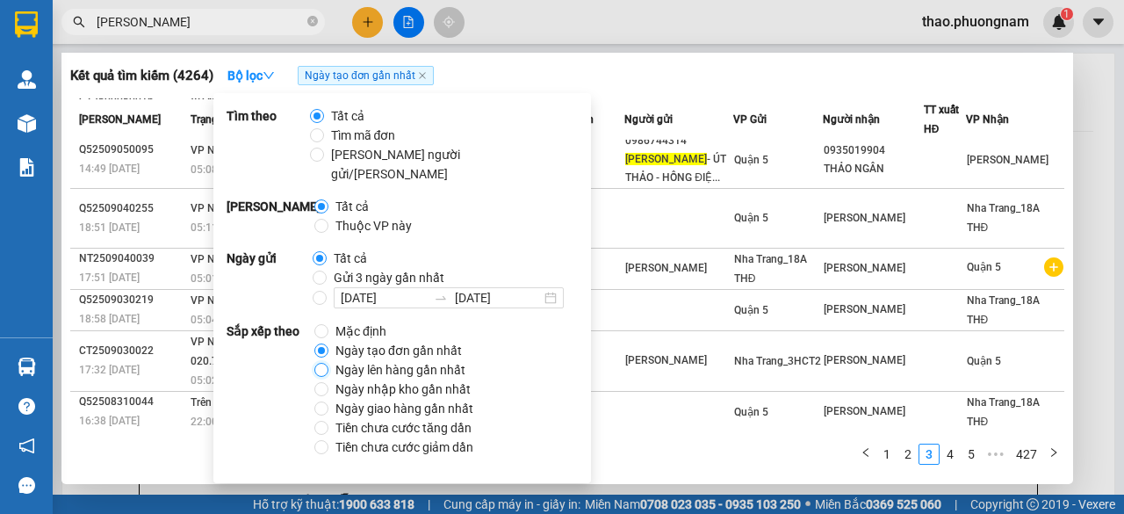
click at [326, 363] on input "Ngày lên hàng gần nhất" at bounding box center [322, 370] width 14 height 14
radio input "true"
radio input "false"
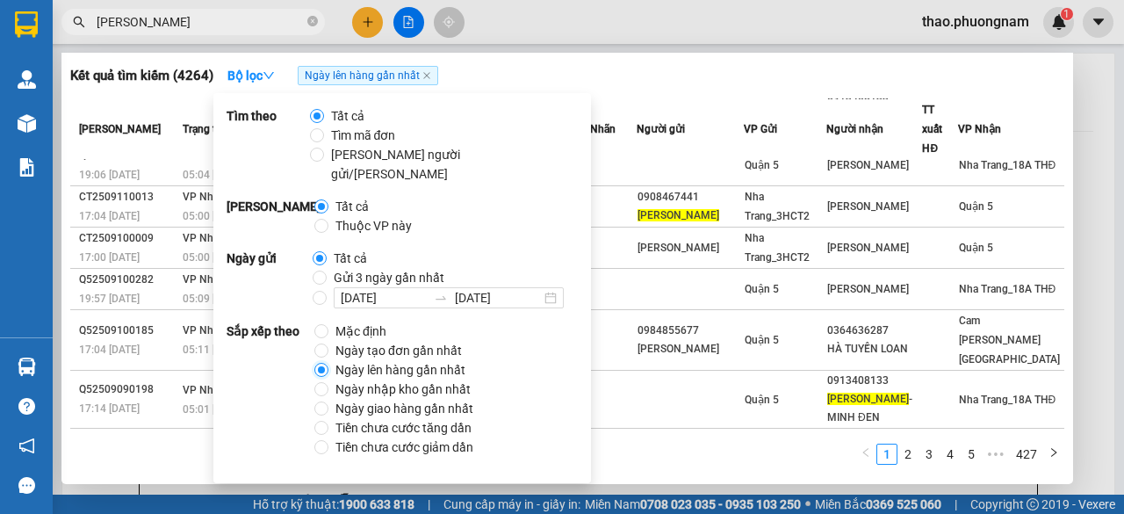
scroll to position [172, 0]
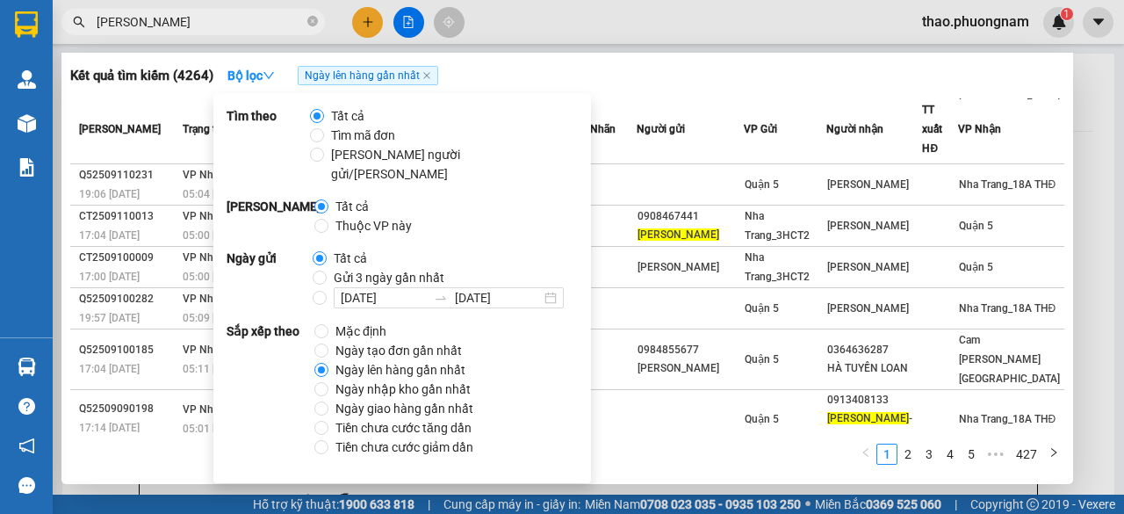
click at [1086, 170] on div at bounding box center [562, 257] width 1124 height 514
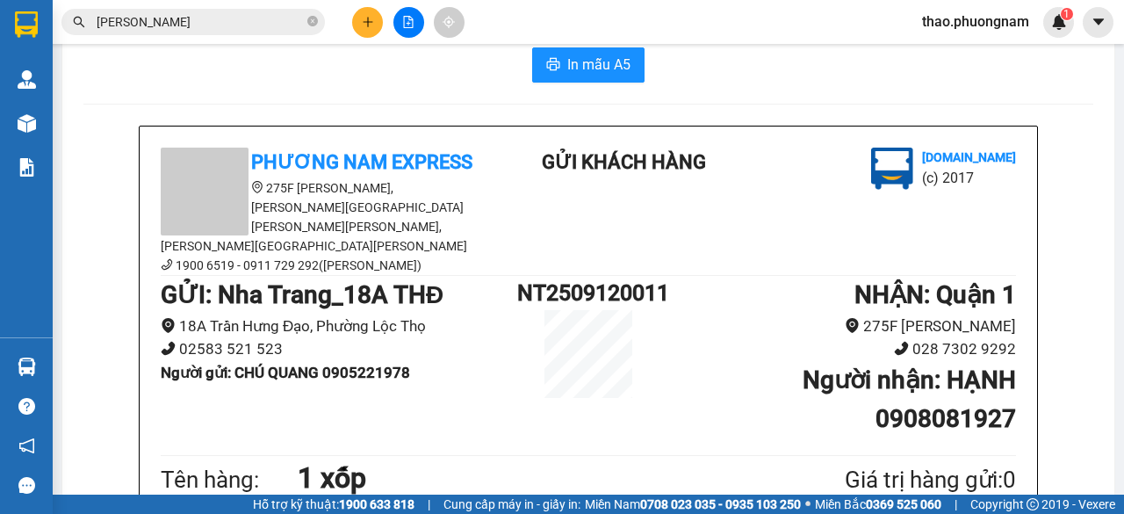
scroll to position [0, 0]
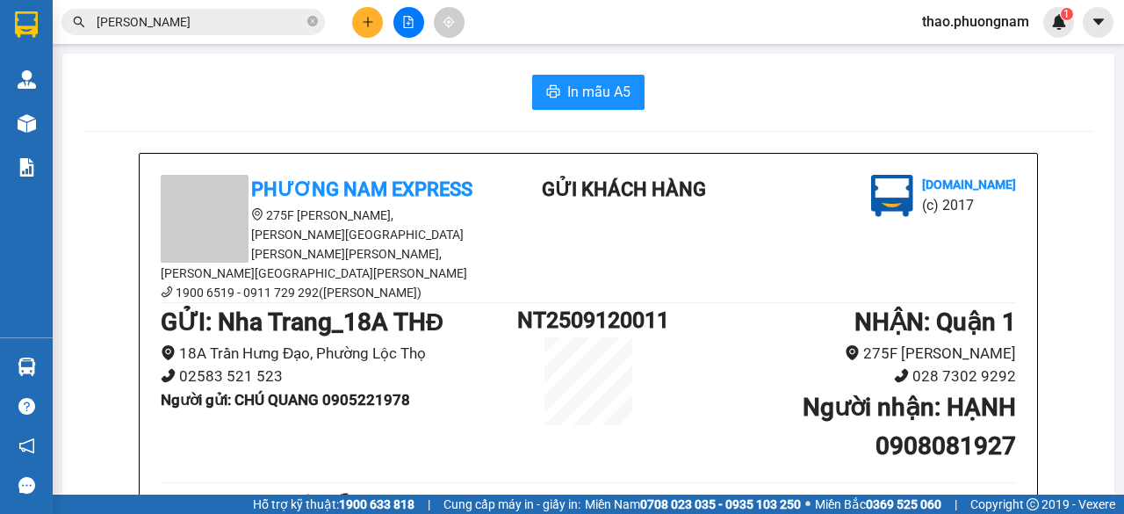
click at [220, 27] on input "MINH CHÂU" at bounding box center [200, 21] width 207 height 19
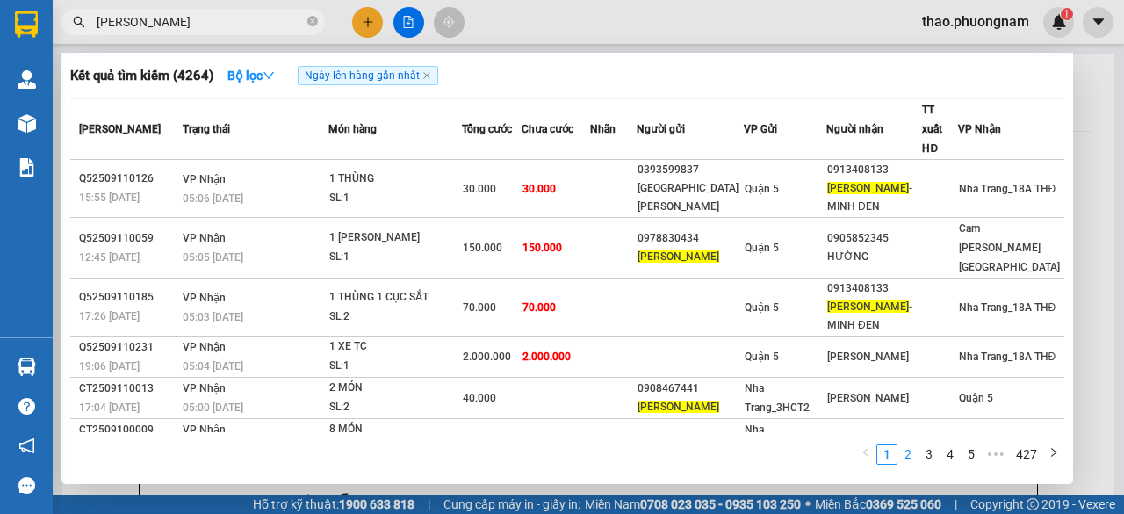
click at [906, 459] on link "2" at bounding box center [908, 454] width 19 height 19
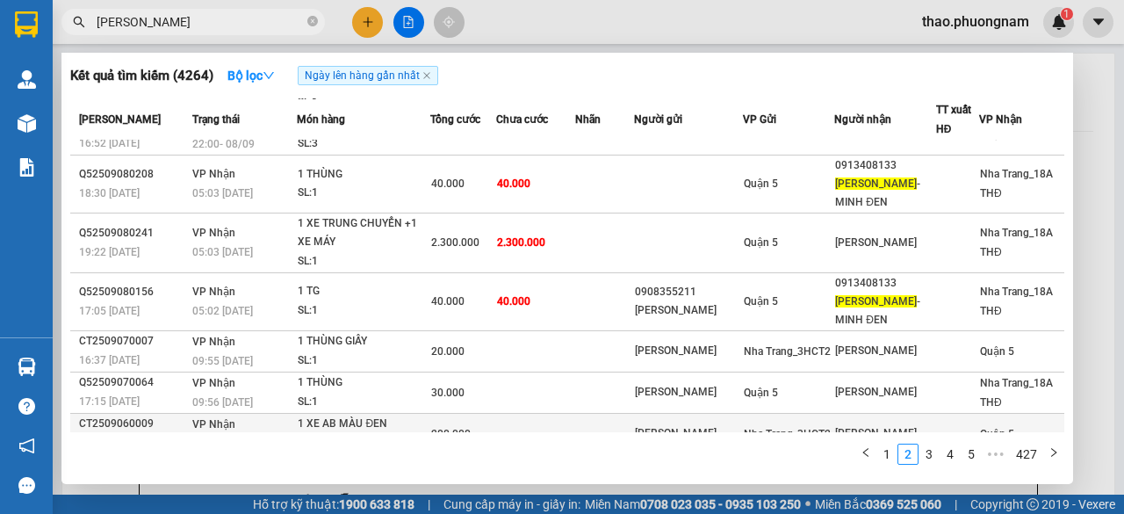
scroll to position [207, 0]
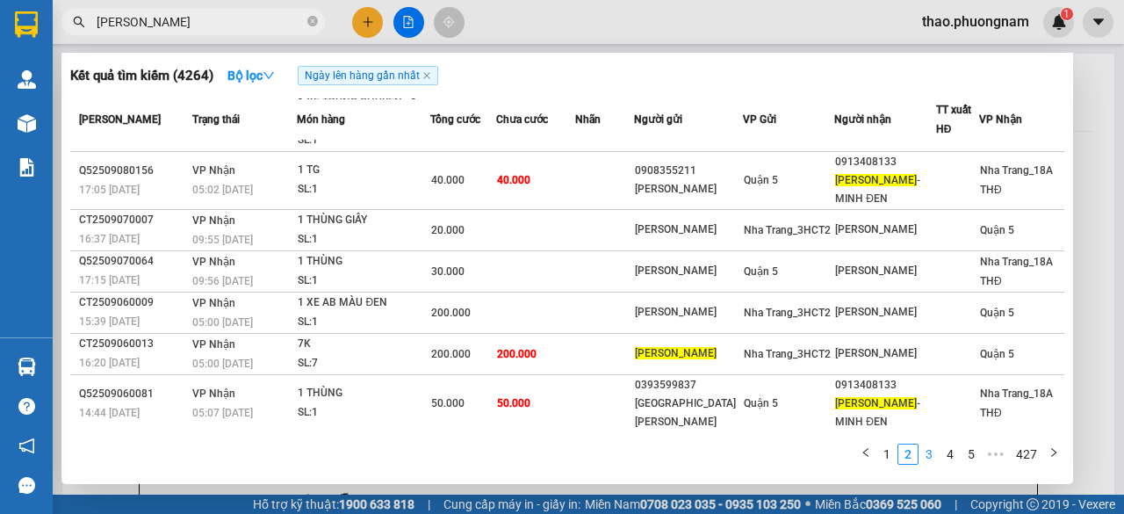
click at [936, 451] on link "3" at bounding box center [929, 454] width 19 height 19
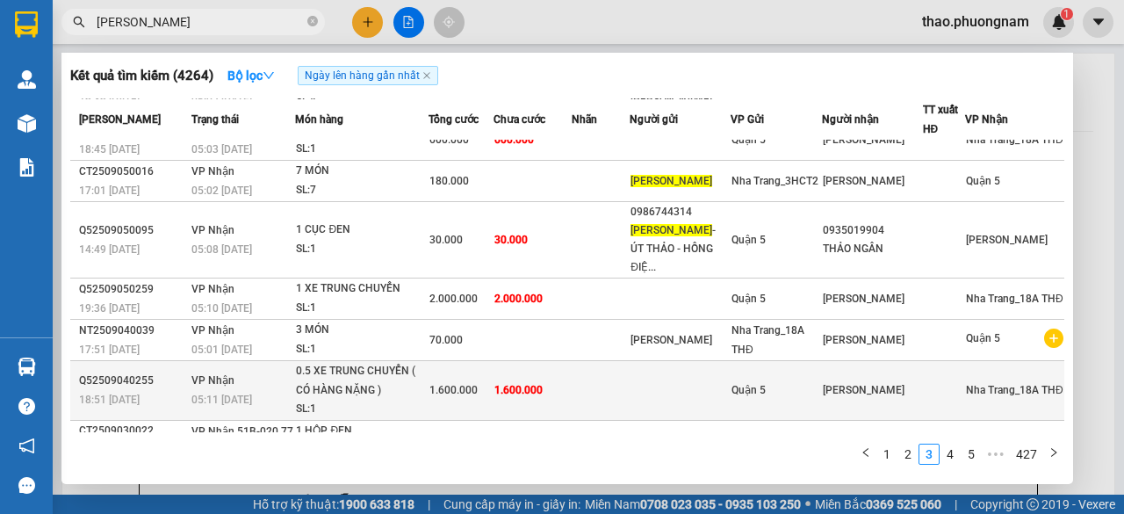
scroll to position [0, 0]
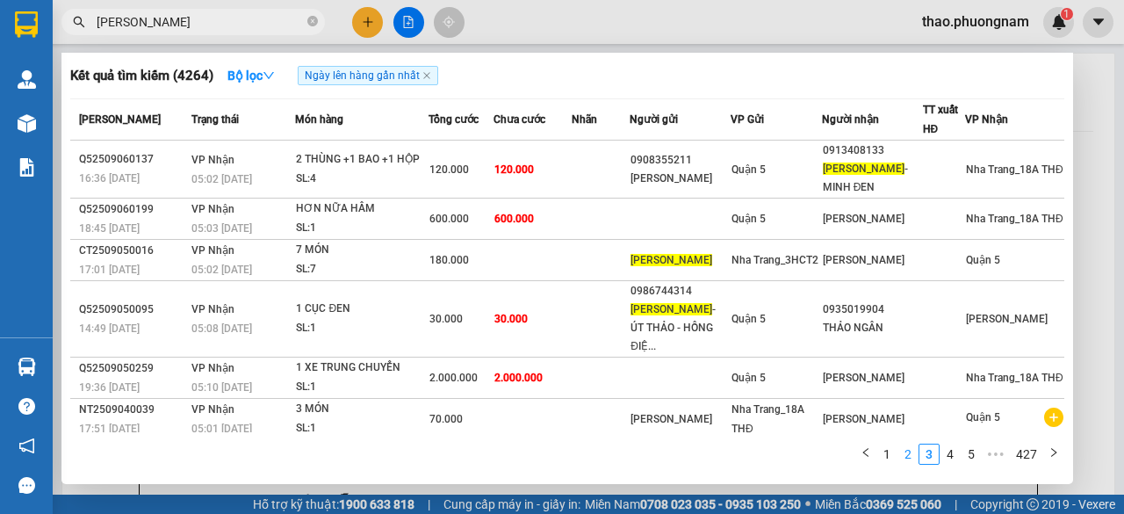
click at [910, 456] on link "2" at bounding box center [908, 454] width 19 height 19
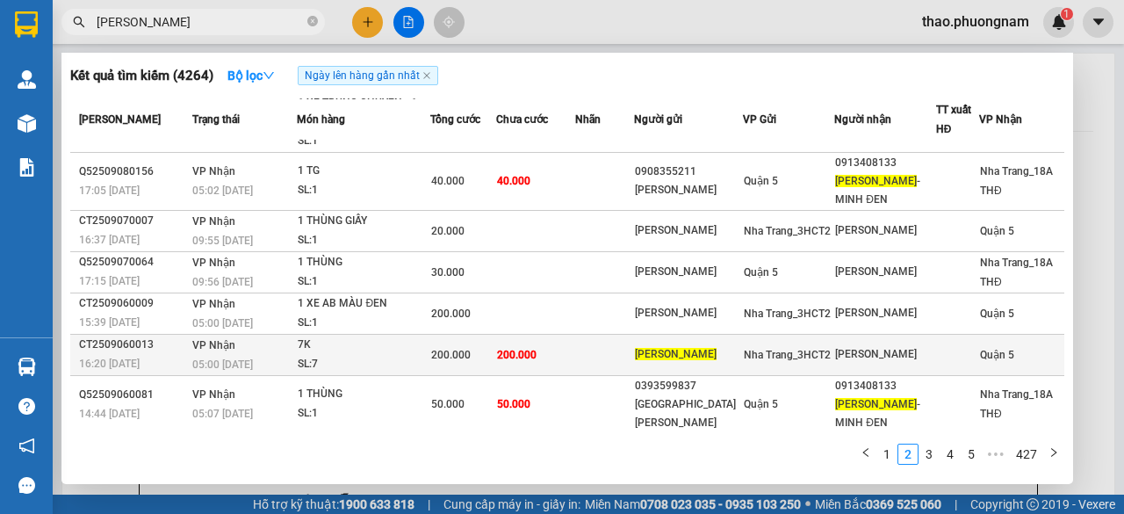
scroll to position [207, 0]
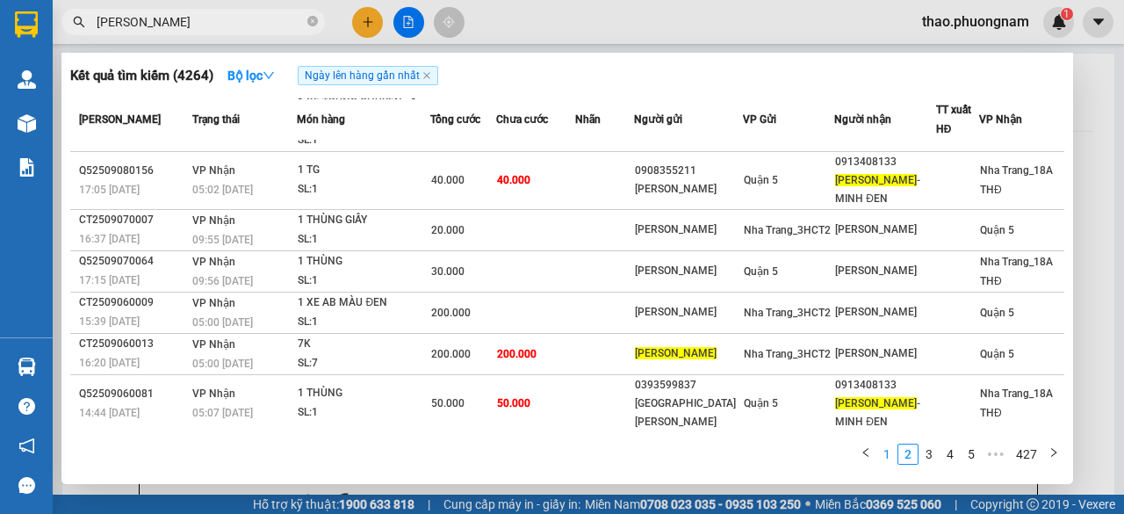
click at [892, 454] on link "1" at bounding box center [887, 454] width 19 height 19
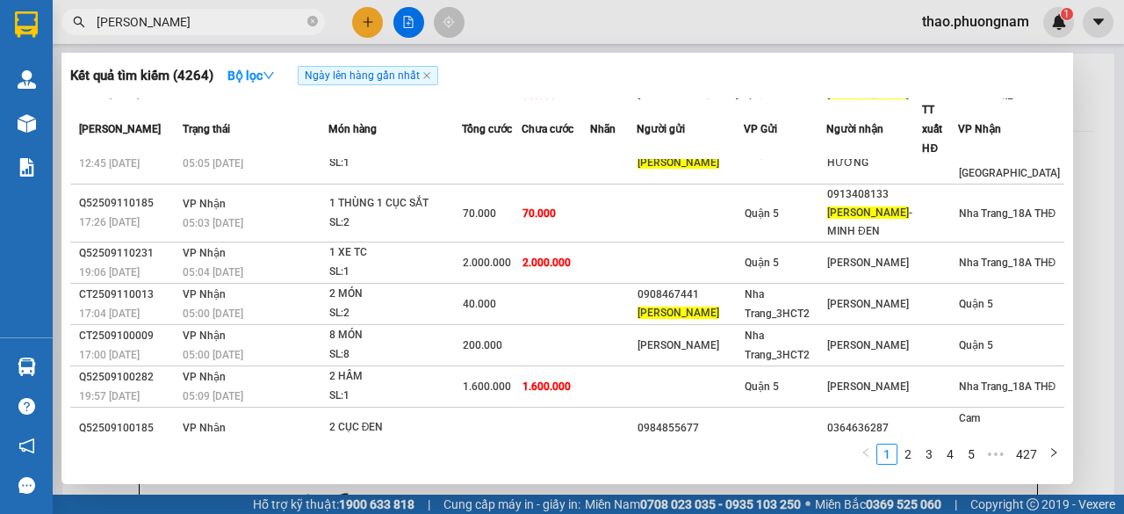
scroll to position [0, 0]
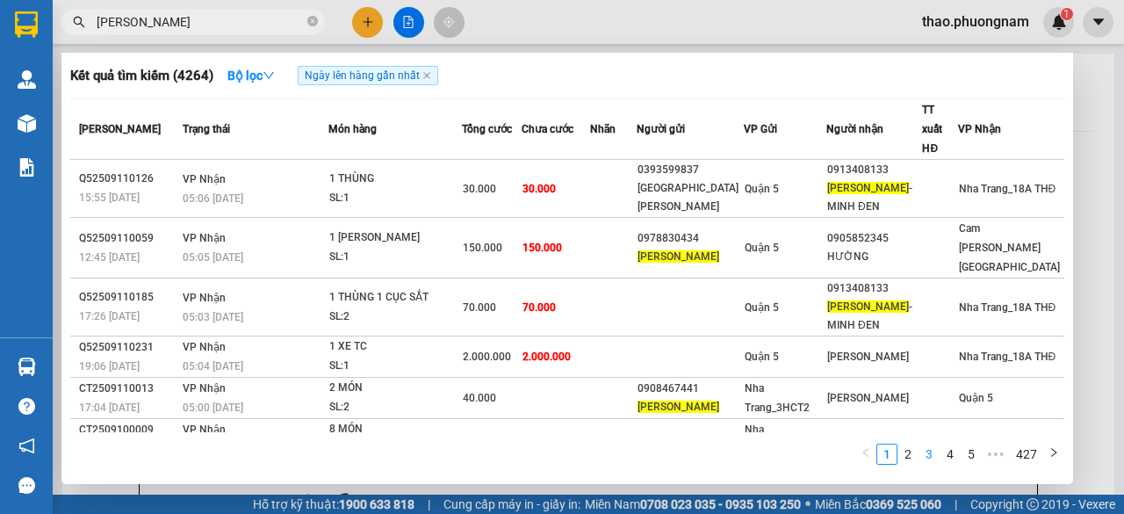
click at [933, 464] on li "3" at bounding box center [929, 454] width 21 height 21
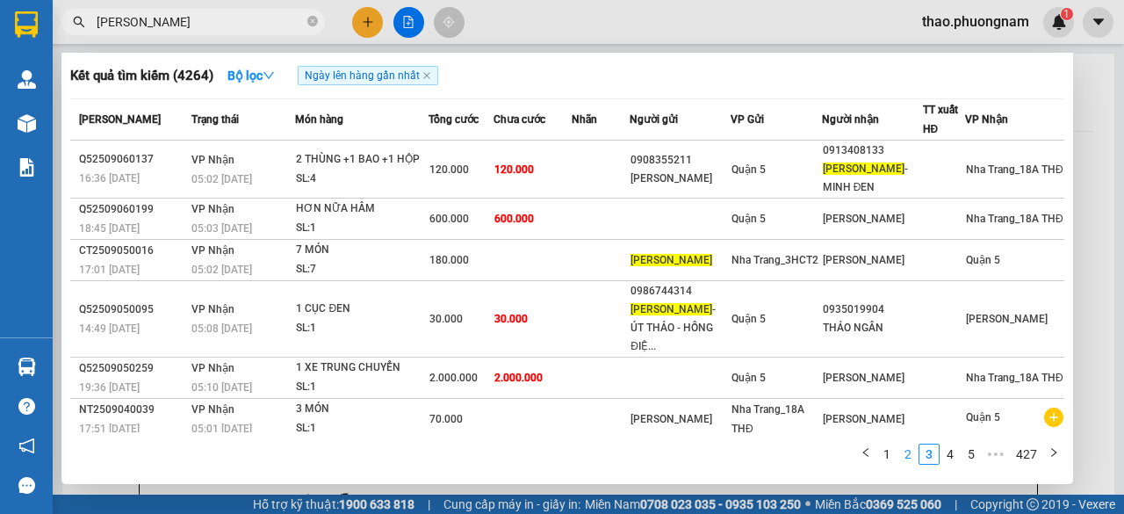
click at [914, 455] on link "2" at bounding box center [908, 454] width 19 height 19
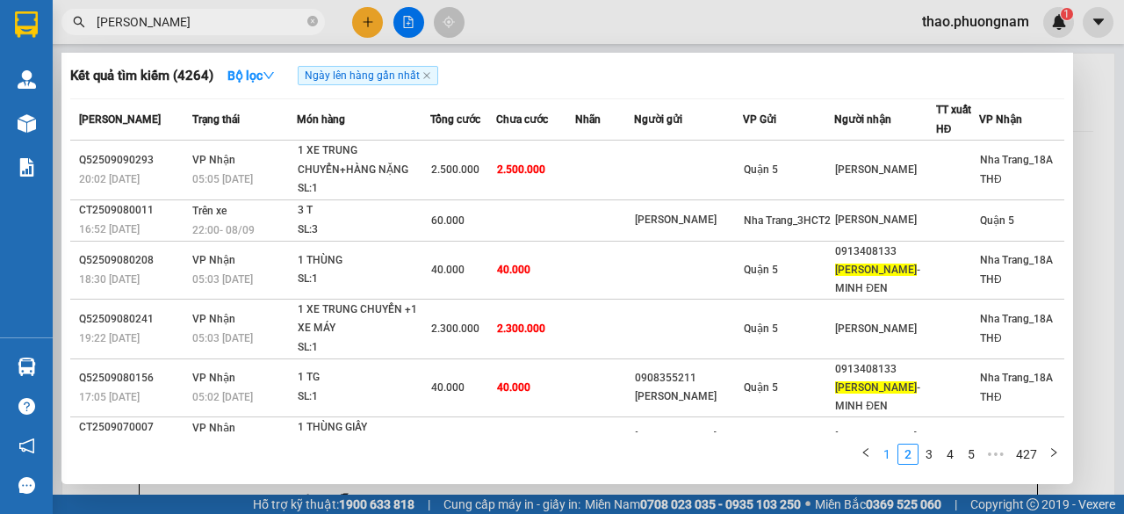
click at [886, 458] on link "1" at bounding box center [887, 454] width 19 height 19
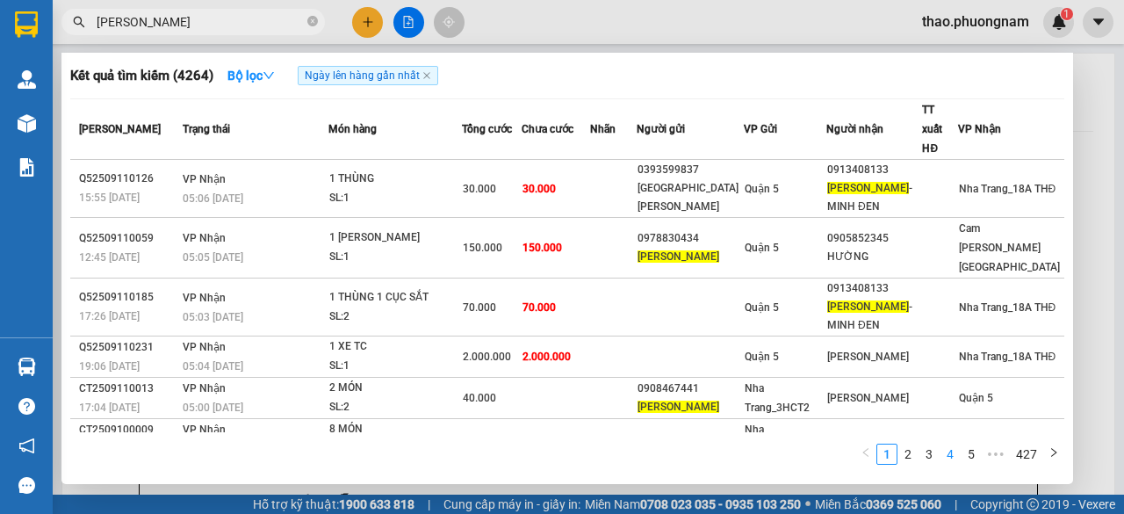
click at [951, 455] on link "4" at bounding box center [950, 454] width 19 height 19
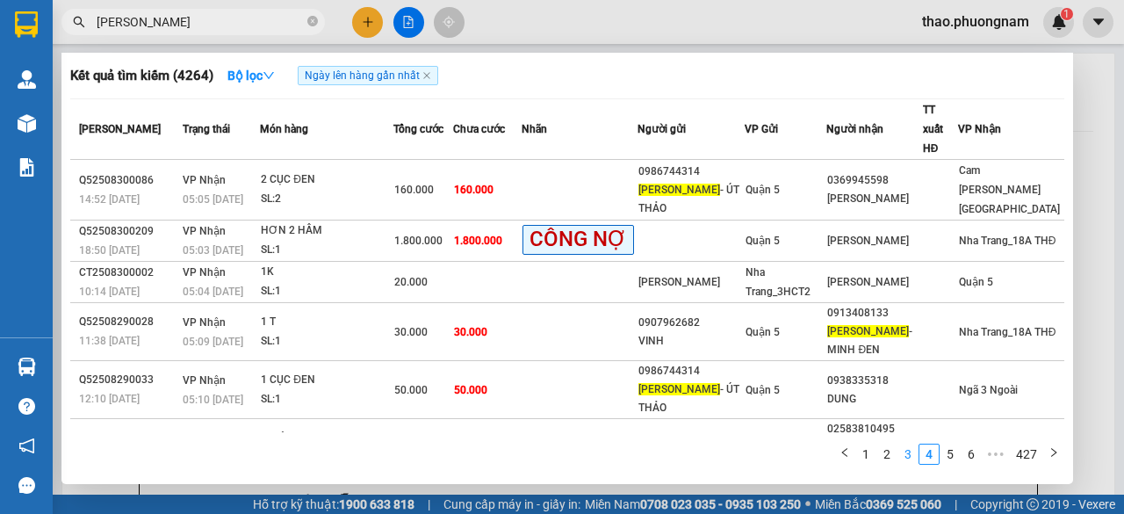
click at [911, 457] on link "3" at bounding box center [908, 454] width 19 height 19
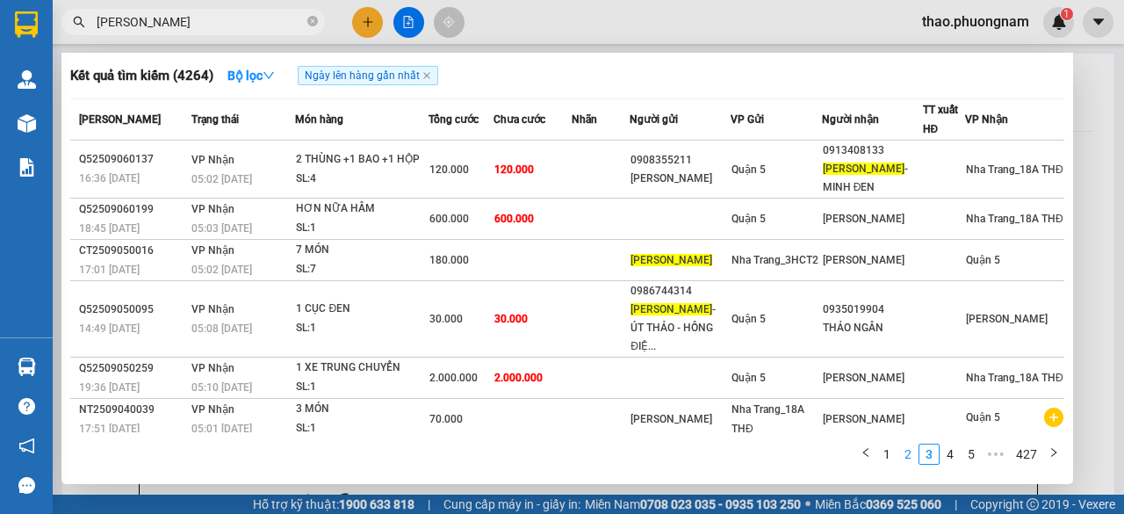
click at [909, 454] on link "2" at bounding box center [908, 454] width 19 height 19
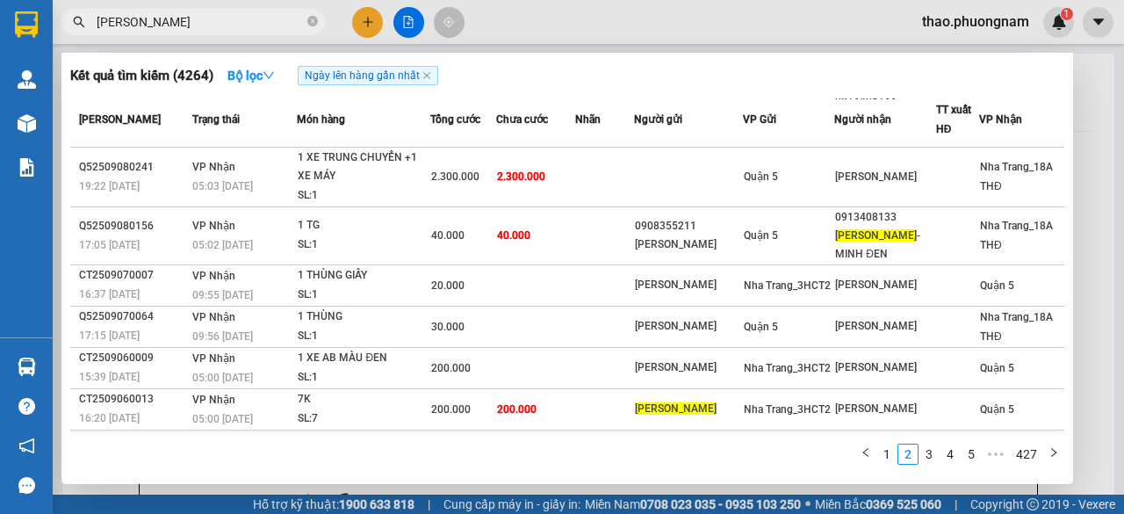
scroll to position [207, 0]
